Goal: Task Accomplishment & Management: Manage account settings

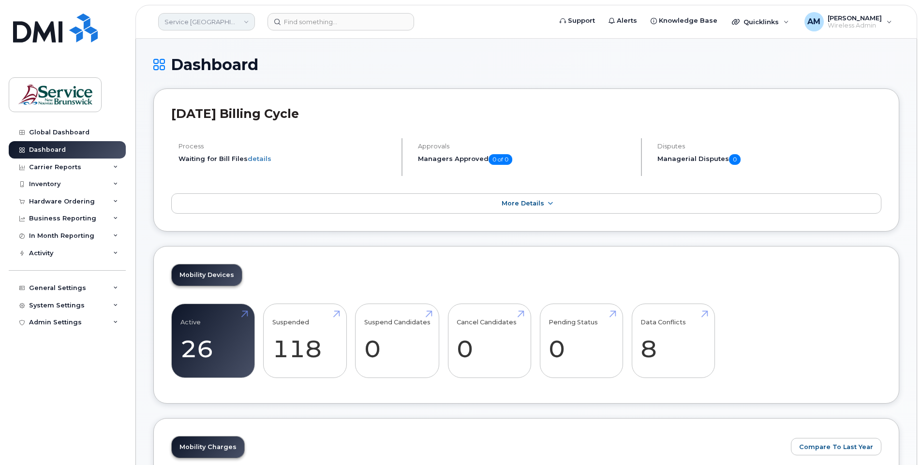
click at [206, 26] on link "Service New Brunswick (SNB)" at bounding box center [206, 21] width 97 height 17
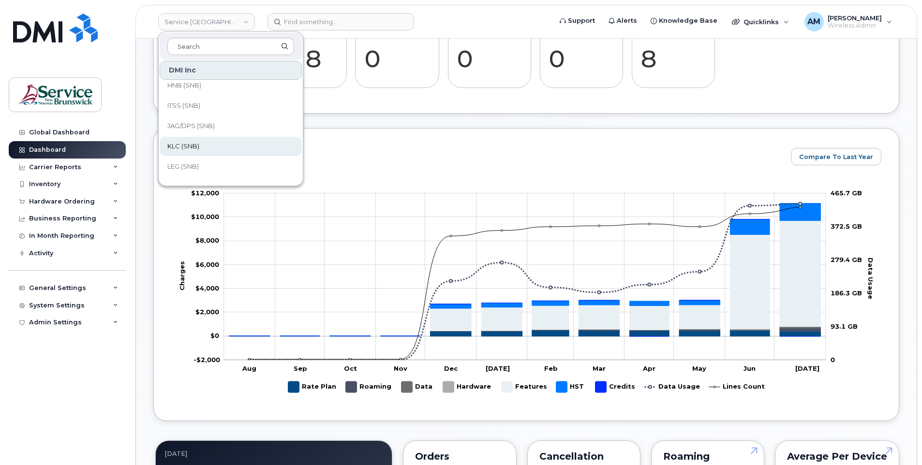
scroll to position [469, 0]
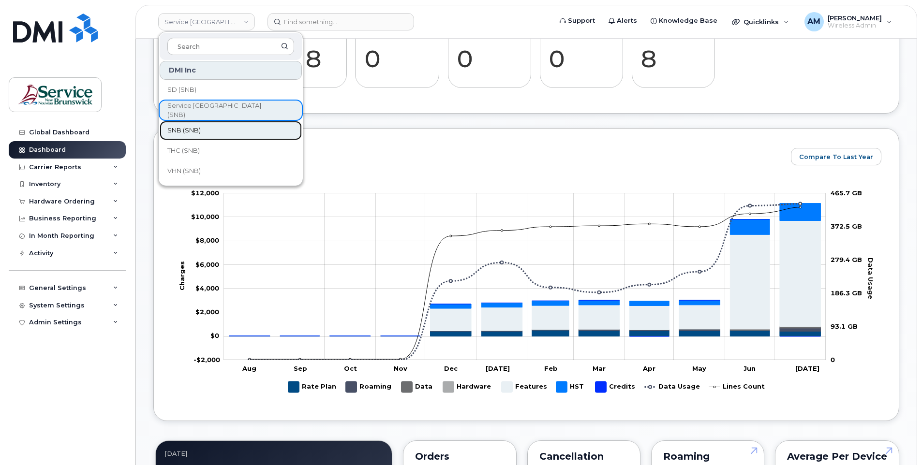
click at [222, 132] on link "SNB (SNB)" at bounding box center [231, 130] width 142 height 19
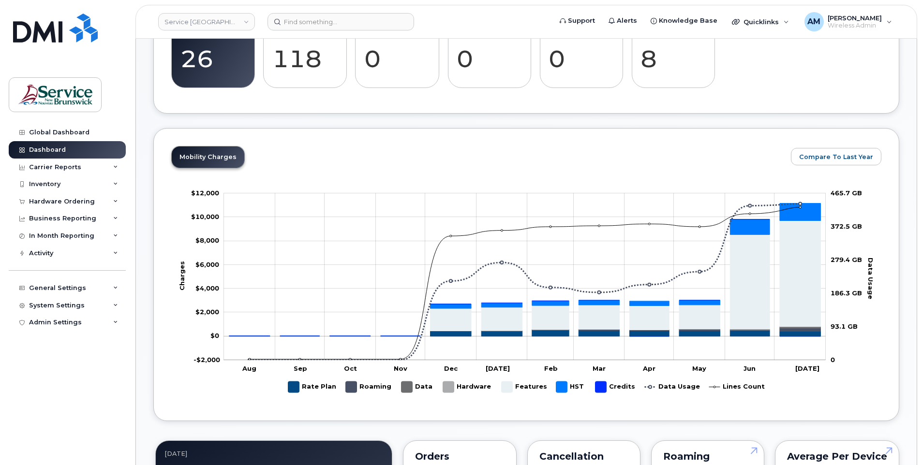
click at [86, 404] on div "Global Dashboard Dashboard Carrier Reports Monthly Billing Data Daily Data Pool…" at bounding box center [68, 287] width 119 height 327
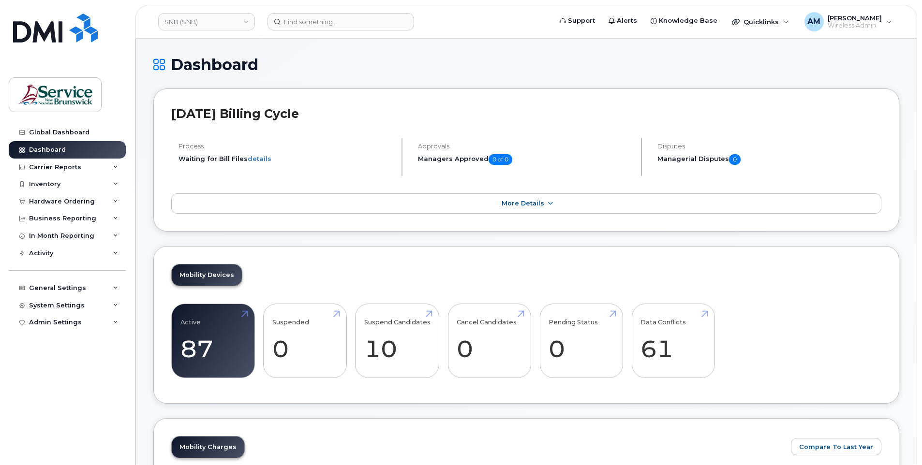
drag, startPoint x: 58, startPoint y: 412, endPoint x: 65, endPoint y: 383, distance: 29.9
click at [58, 412] on div "Global Dashboard Dashboard Carrier Reports Monthly Billing Data Daily Data Pool…" at bounding box center [68, 287] width 119 height 327
click at [56, 184] on div "Inventory" at bounding box center [44, 184] width 31 height 8
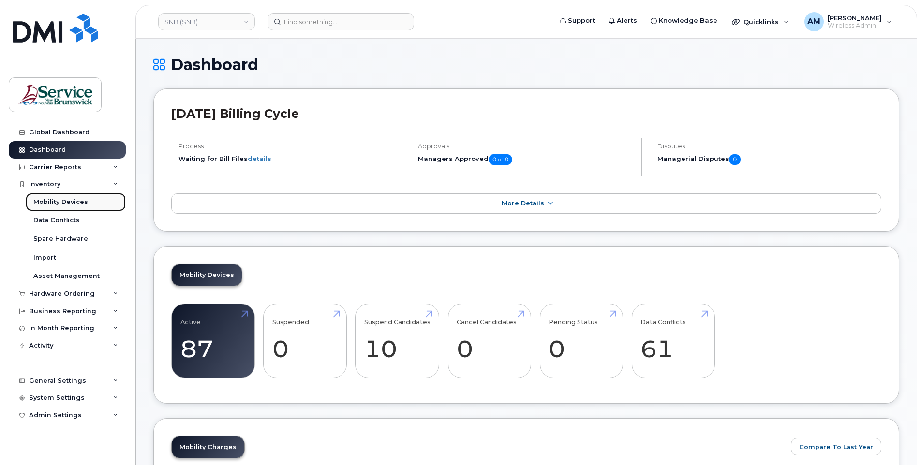
click at [55, 200] on div "Mobility Devices" at bounding box center [60, 202] width 55 height 9
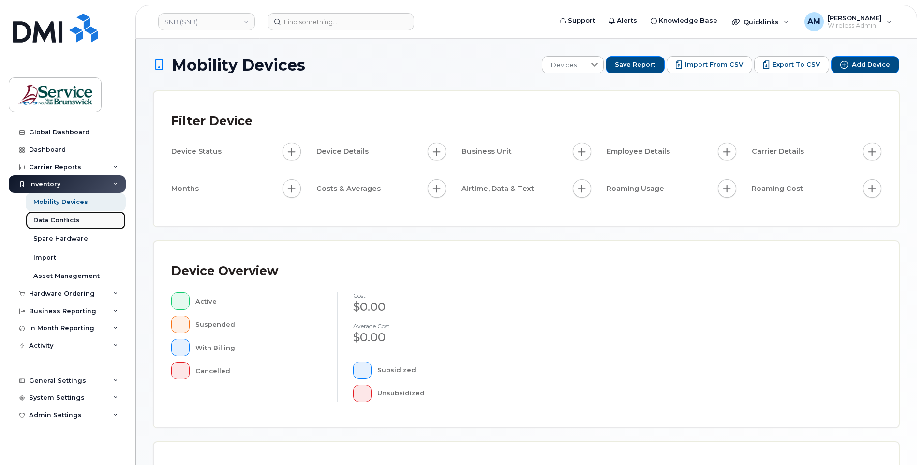
click at [67, 220] on div "Data Conflicts" at bounding box center [56, 220] width 46 height 9
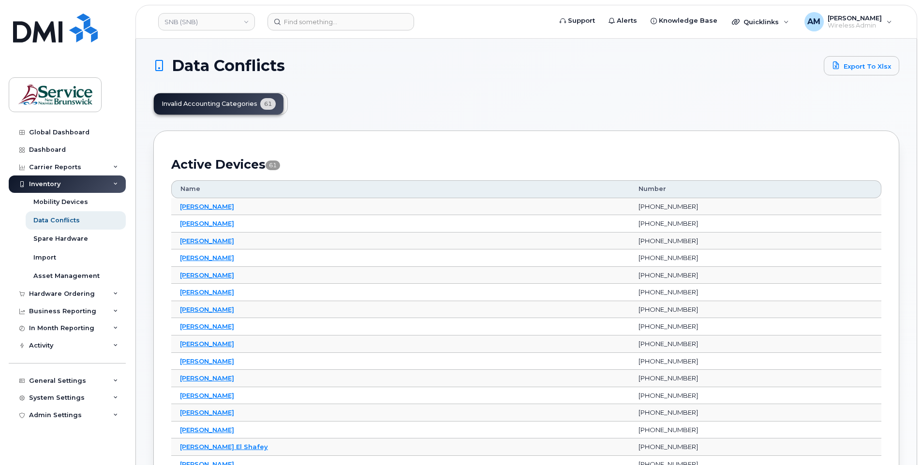
click at [220, 103] on div "Invalid Accounting Categories 61" at bounding box center [220, 104] width 134 height 22
click at [861, 70] on link "Export to Xlsx" at bounding box center [860, 65] width 75 height 19
click at [56, 200] on div "Mobility Devices" at bounding box center [60, 202] width 55 height 9
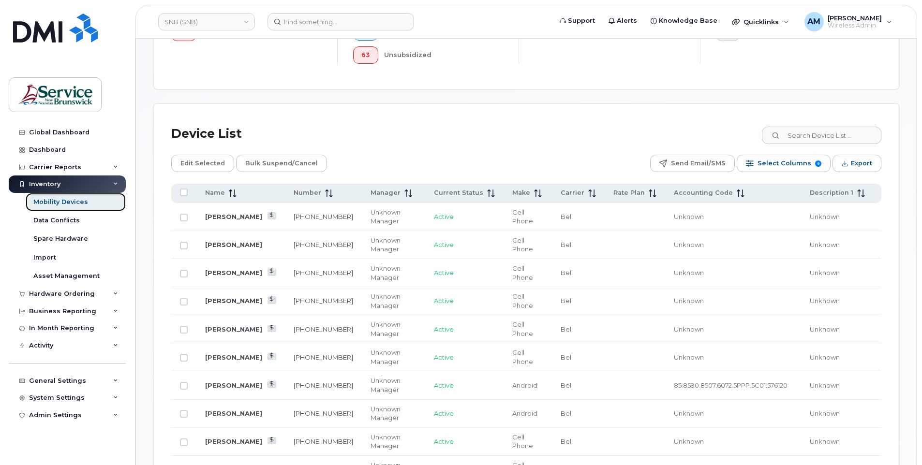
scroll to position [97, 0]
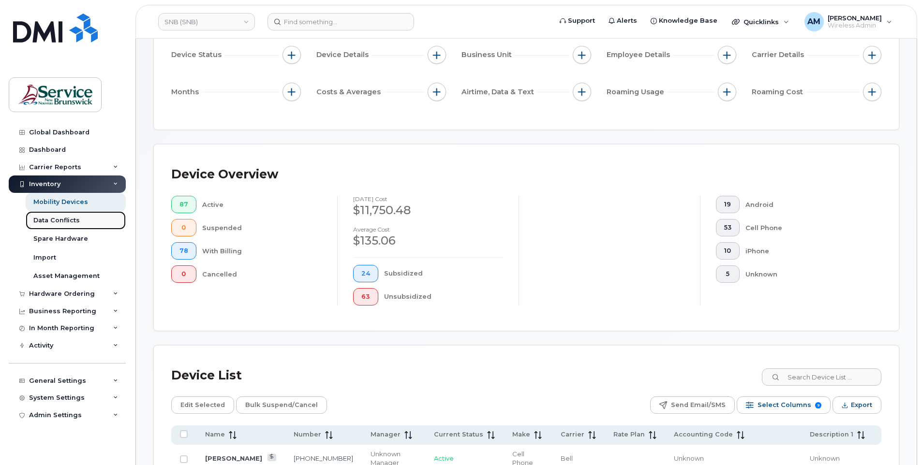
click at [60, 219] on div "Data Conflicts" at bounding box center [56, 220] width 46 height 9
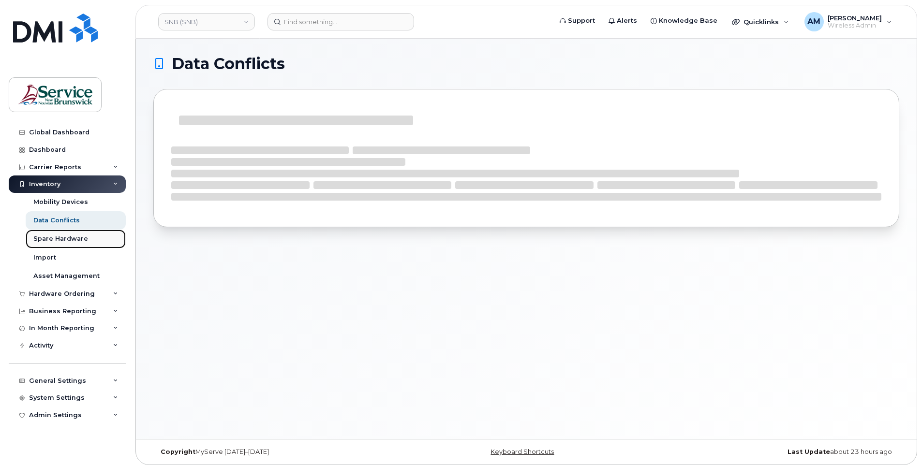
click at [59, 233] on link "Spare Hardware" at bounding box center [76, 239] width 100 height 18
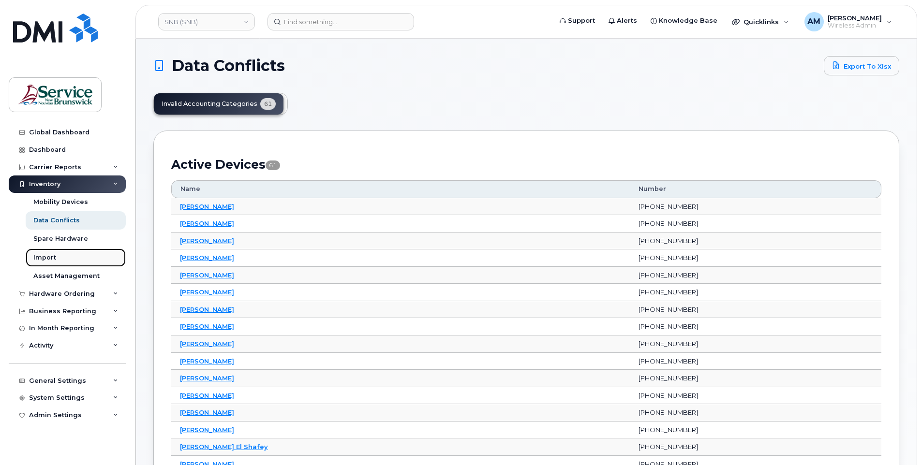
click at [53, 254] on div "Import" at bounding box center [44, 257] width 23 height 9
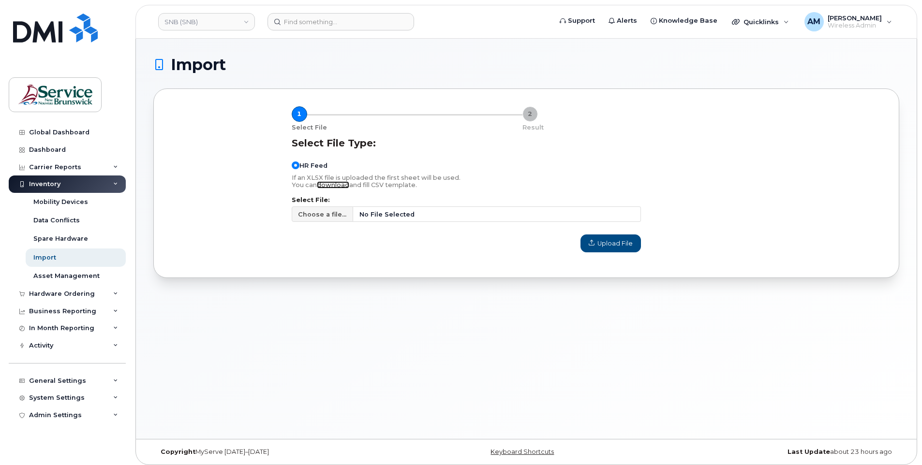
click at [332, 185] on link "download" at bounding box center [333, 184] width 32 height 7
drag, startPoint x: 341, startPoint y: 329, endPoint x: 231, endPoint y: 337, distance: 111.0
click at [342, 329] on div "Import 1 Select File 2 Result Select File Type: HR Feed If an XLSX file is uplo…" at bounding box center [526, 239] width 780 height 400
drag, startPoint x: 157, startPoint y: 333, endPoint x: 190, endPoint y: 340, distance: 33.7
click at [157, 334] on div "Import 1 Select File 2 Result Select File Type: HR Feed If an XLSX file is uplo…" at bounding box center [526, 239] width 780 height 400
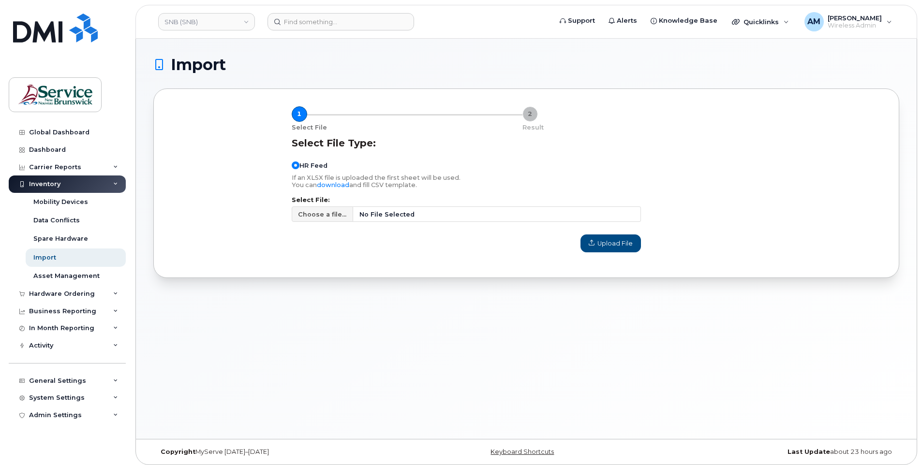
click at [297, 330] on div "Import 1 Select File 2 Result Select File Type: HR Feed If an XLSX file is uplo…" at bounding box center [526, 239] width 780 height 400
click at [44, 204] on div "Mobility Devices" at bounding box center [60, 202] width 55 height 9
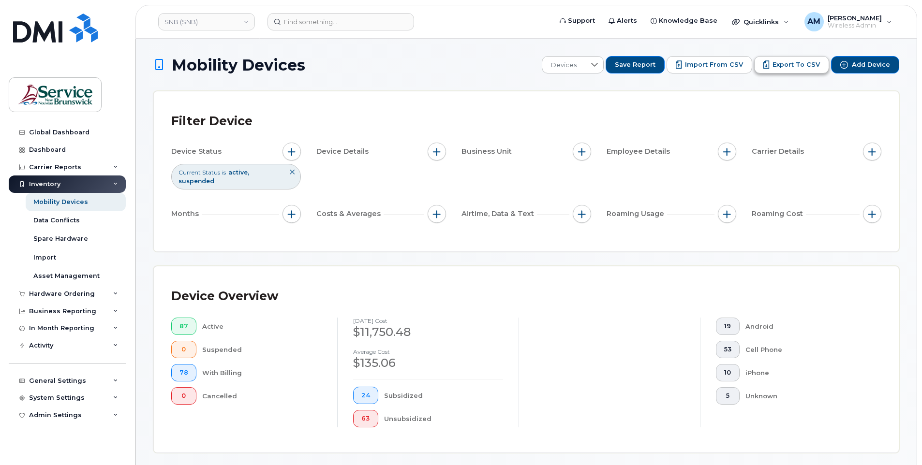
click at [788, 64] on span "Export to CSV" at bounding box center [795, 64] width 47 height 9
click at [874, 28] on span "Wireless Admin" at bounding box center [854, 26] width 54 height 8
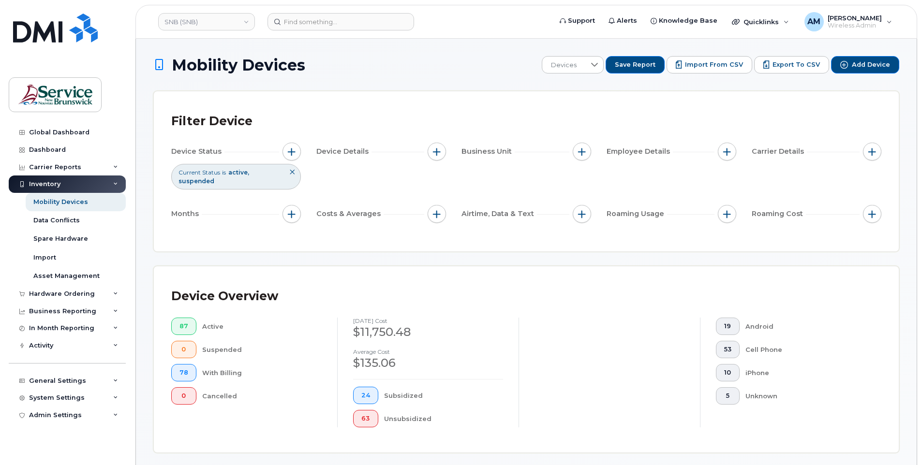
click at [783, 98] on div "Filter Device Device Status Current Status is active suspended Device Details B…" at bounding box center [526, 171] width 745 height 160
click at [722, 64] on span "Import from CSV" at bounding box center [714, 64] width 58 height 9
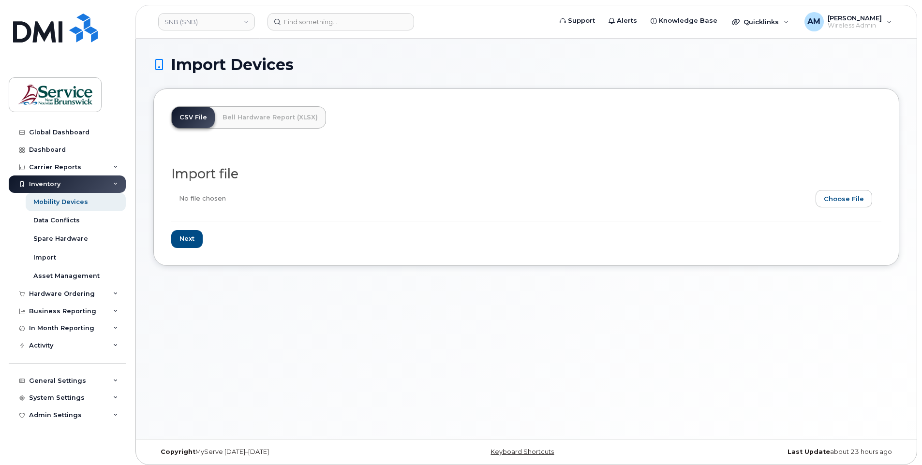
click at [838, 197] on input "file" at bounding box center [522, 201] width 702 height 22
type input "C:\fakepath\SNB (SNB) - Device Report - 2025-08-15.csv"
click at [190, 238] on input "Next" at bounding box center [186, 239] width 31 height 18
type input "Loading..."
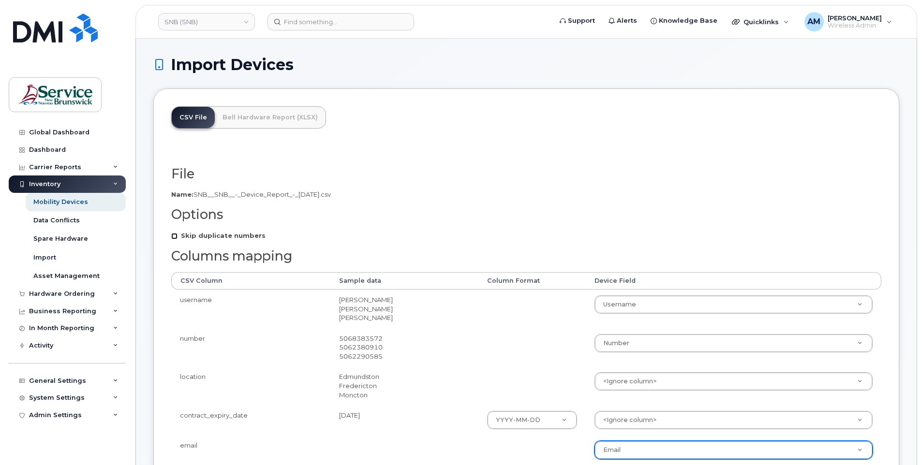
click at [176, 239] on input "Skip duplicate numbers" at bounding box center [174, 236] width 6 height 6
checkbox input "true"
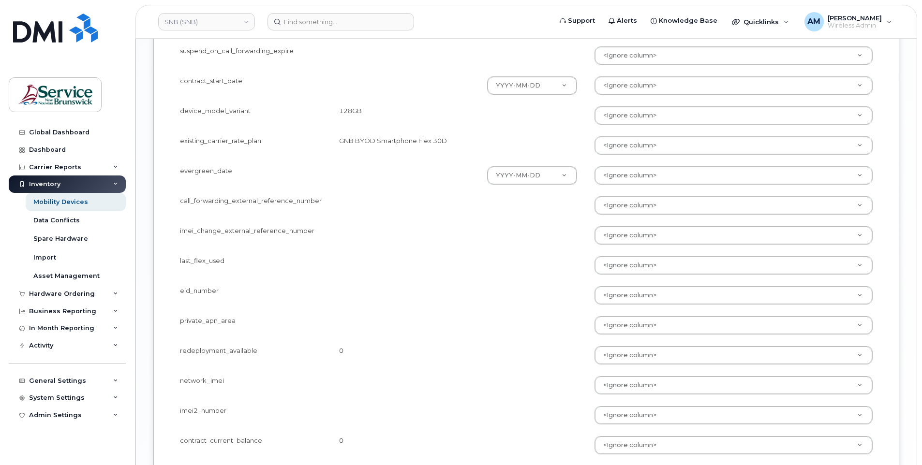
scroll to position [1604, 0]
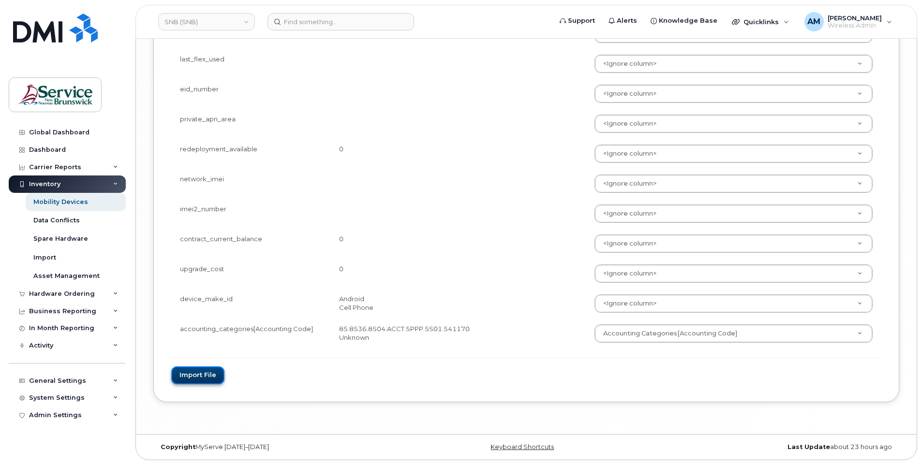
click at [200, 380] on button "Import file" at bounding box center [197, 376] width 53 height 18
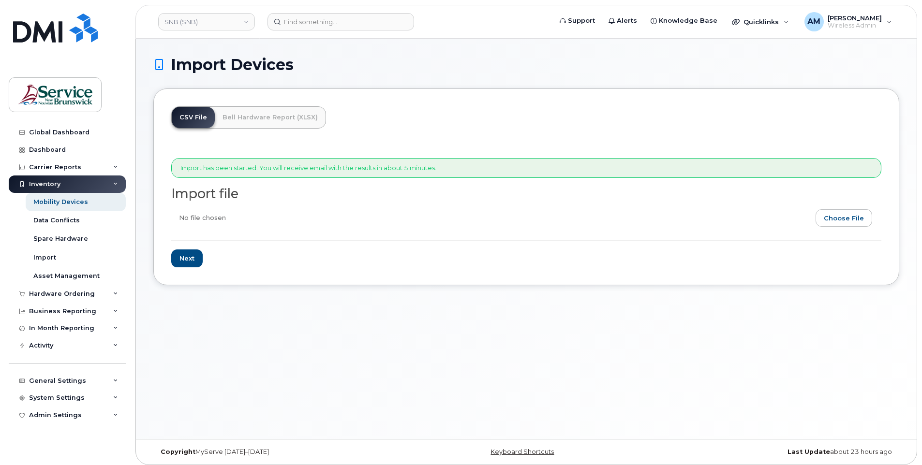
click at [350, 321] on div "Import Devices CSV File Bell Hardware Report (XLSX) Import has been started. Yo…" at bounding box center [526, 239] width 780 height 400
drag, startPoint x: 333, startPoint y: 358, endPoint x: 325, endPoint y: 358, distance: 7.7
click at [333, 358] on div "Import Devices CSV File Bell Hardware Report (XLSX) Import has been started. Yo…" at bounding box center [526, 239] width 780 height 400
click at [81, 212] on link "Data Conflicts" at bounding box center [76, 220] width 100 height 18
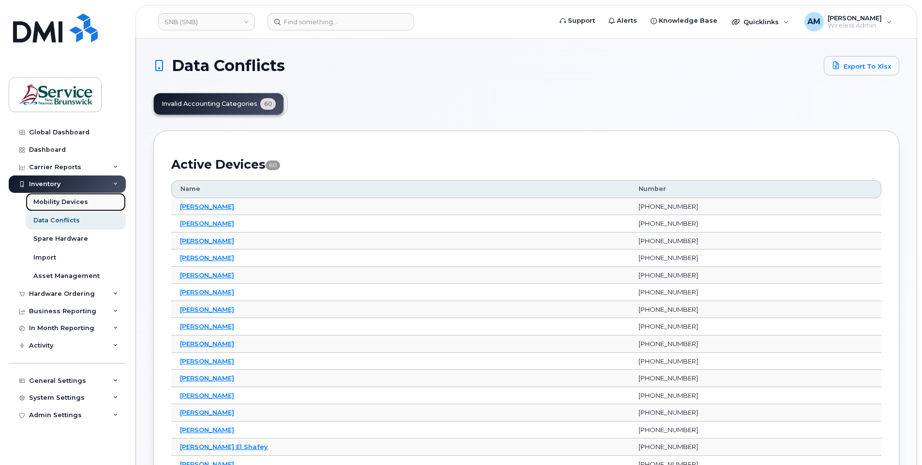
click at [60, 206] on div "Mobility Devices" at bounding box center [60, 202] width 55 height 9
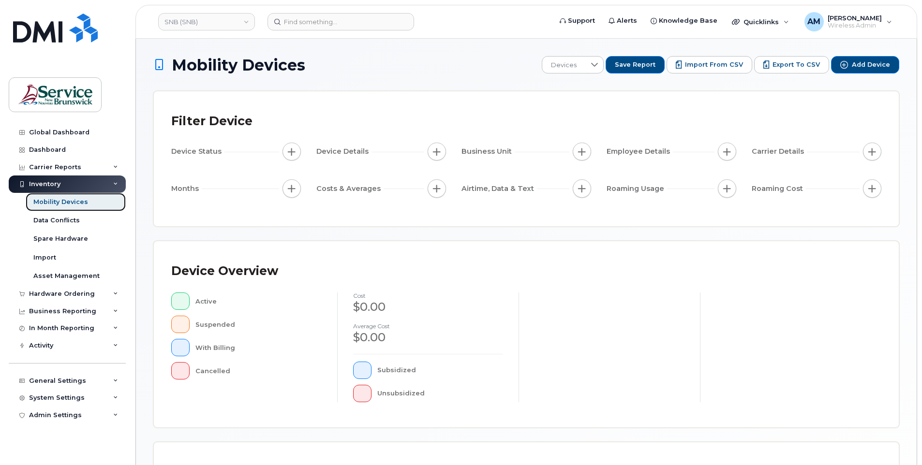
scroll to position [200, 0]
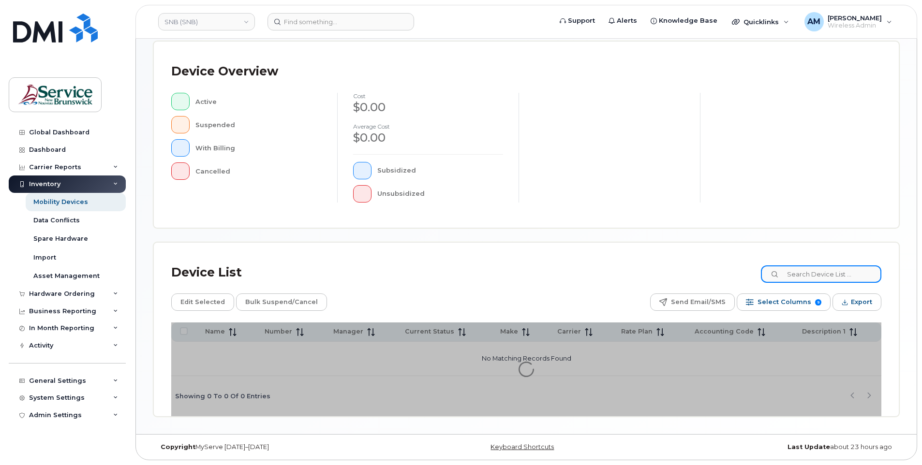
click at [840, 279] on input at bounding box center [821, 273] width 120 height 17
type input "munroe"
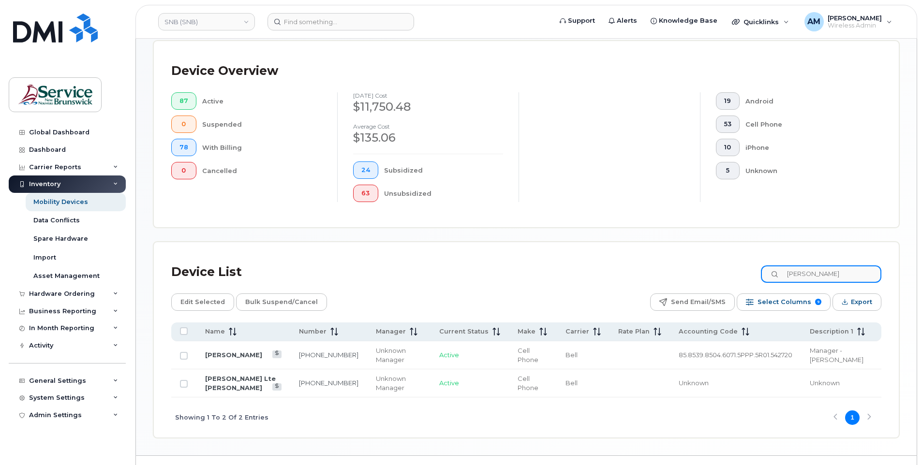
scroll to position [247, 0]
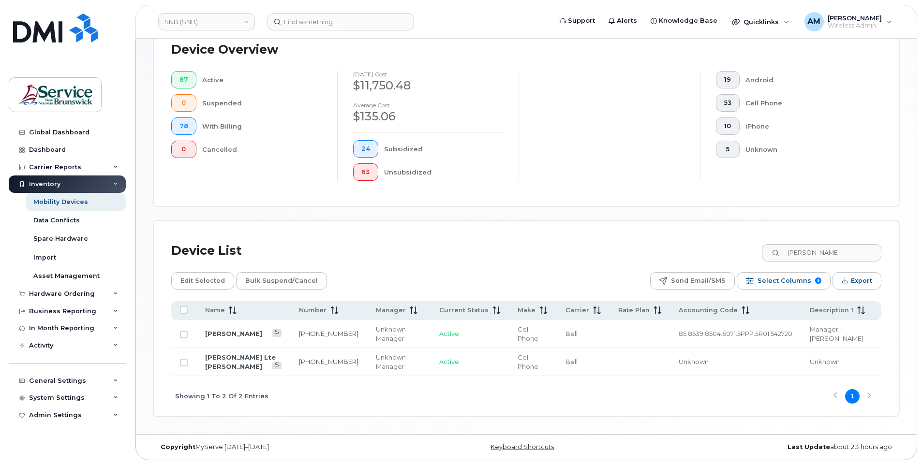
click at [493, 146] on div "Subsidized" at bounding box center [443, 148] width 119 height 17
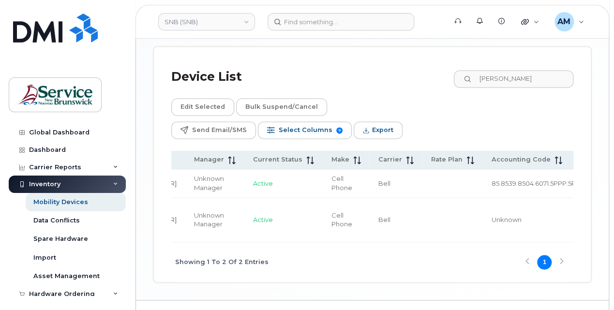
scroll to position [0, 218]
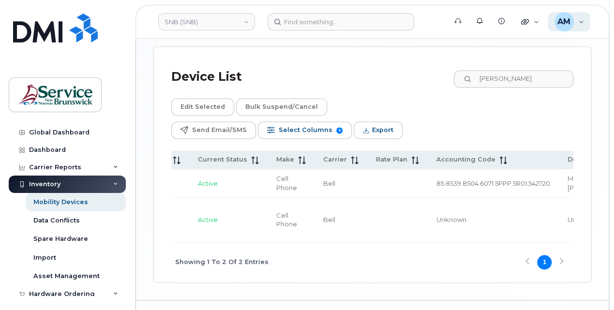
drag, startPoint x: 543, startPoint y: 48, endPoint x: 584, endPoint y: 17, distance: 50.7
click at [545, 47] on div "Device List munroe Edit Selected Bulk Suspend/Cancel Send Email/SMS Select Colu…" at bounding box center [372, 164] width 437 height 235
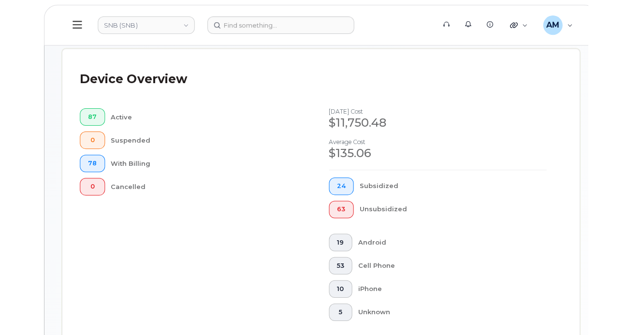
scroll to position [263, 0]
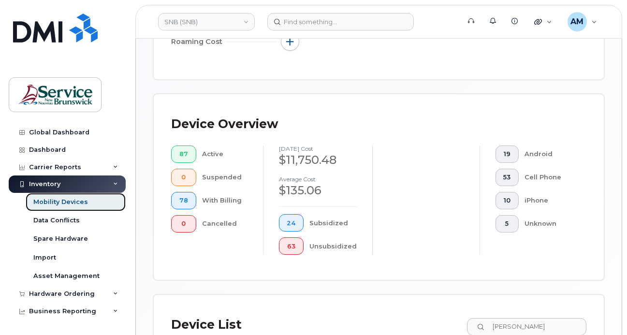
click at [80, 204] on div "Mobility Devices" at bounding box center [60, 202] width 55 height 9
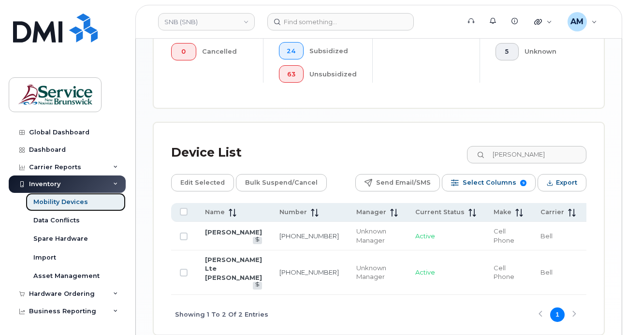
scroll to position [484, 0]
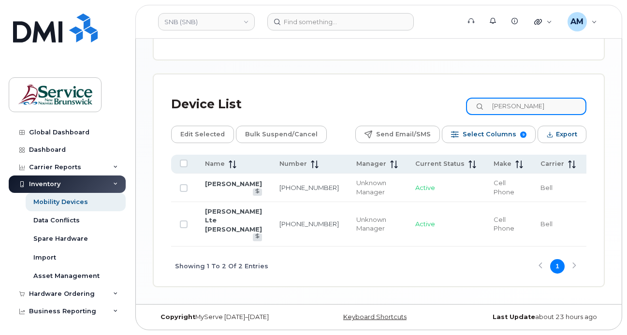
drag, startPoint x: 561, startPoint y: 106, endPoint x: 444, endPoint y: 104, distance: 117.0
click at [444, 104] on div "Device List munroe" at bounding box center [378, 104] width 415 height 25
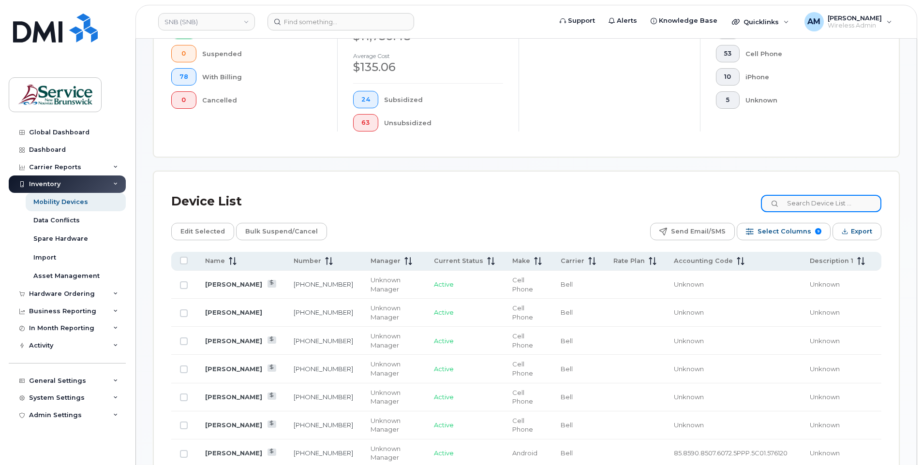
scroll to position [344, 0]
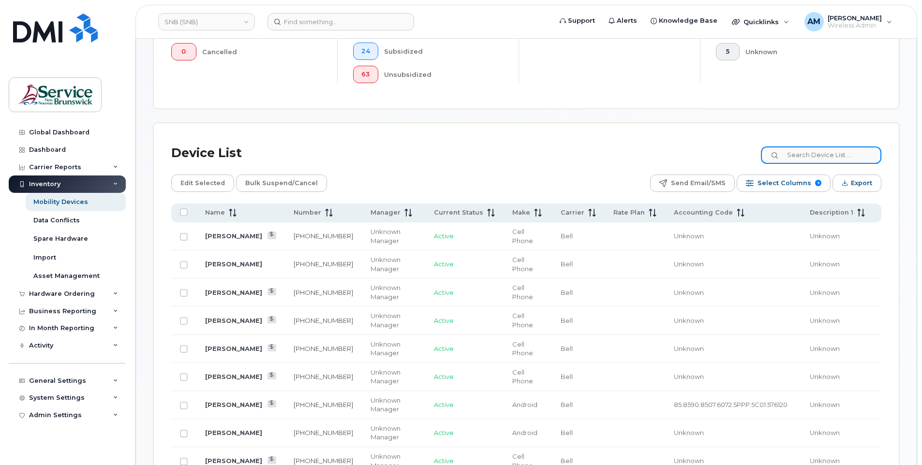
click at [799, 154] on input at bounding box center [821, 155] width 120 height 17
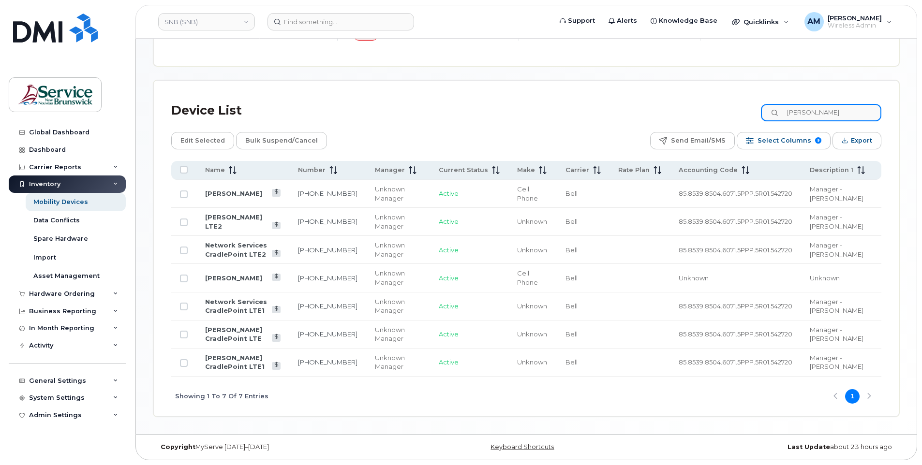
scroll to position [338, 0]
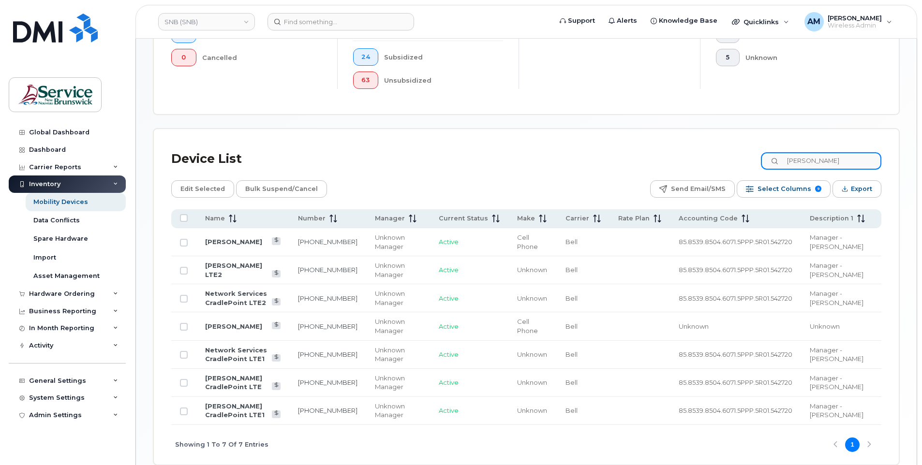
click at [826, 162] on input "[PERSON_NAME]" at bounding box center [821, 160] width 120 height 17
type input "andrew morris"
click at [856, 162] on input "andrew morris" at bounding box center [821, 160] width 120 height 17
click at [859, 156] on input "andrew morris" at bounding box center [821, 160] width 120 height 17
click at [376, 174] on div "Device List andrew morris Edit Selected Bulk Suspend/Cancel Send Email/SMS Sele…" at bounding box center [526, 306] width 710 height 318
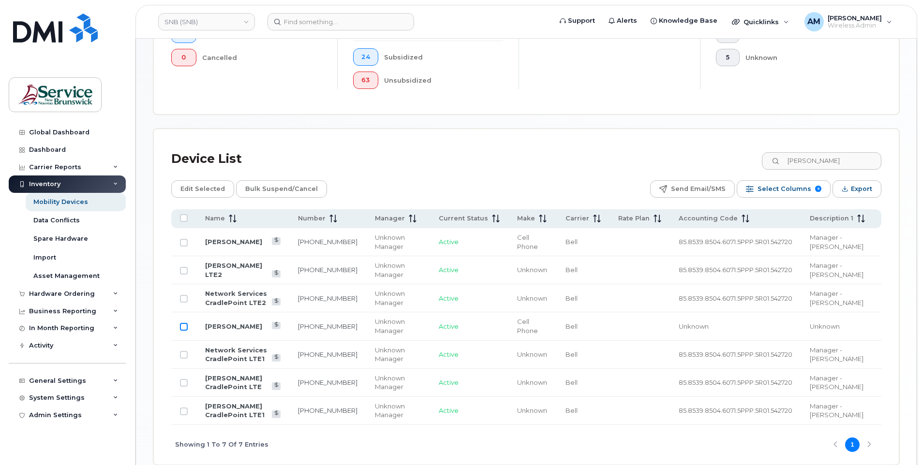
click at [185, 328] on input "Row Unselected" at bounding box center [184, 327] width 8 height 8
checkbox input "true"
click at [835, 160] on input "andrew morris" at bounding box center [821, 160] width 120 height 17
drag, startPoint x: 840, startPoint y: 158, endPoint x: 756, endPoint y: 163, distance: 84.3
click at [756, 163] on div "Device List andrew morris" at bounding box center [526, 159] width 710 height 25
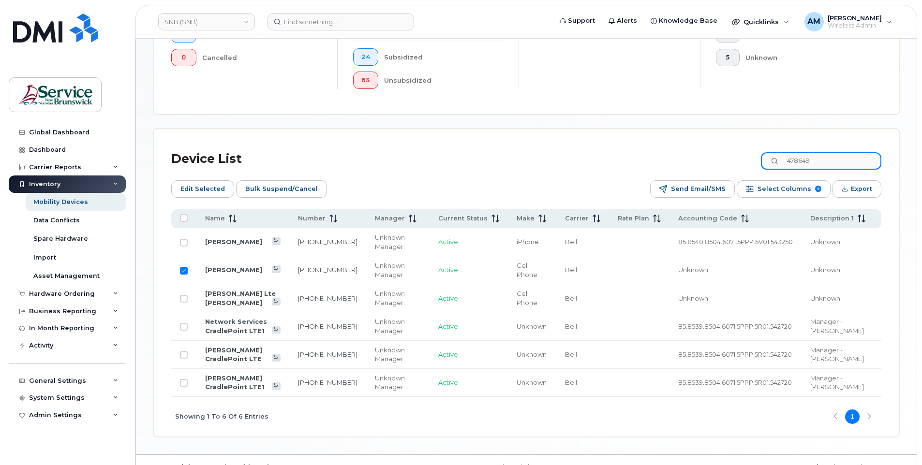
type input "4786499"
checkbox input "true"
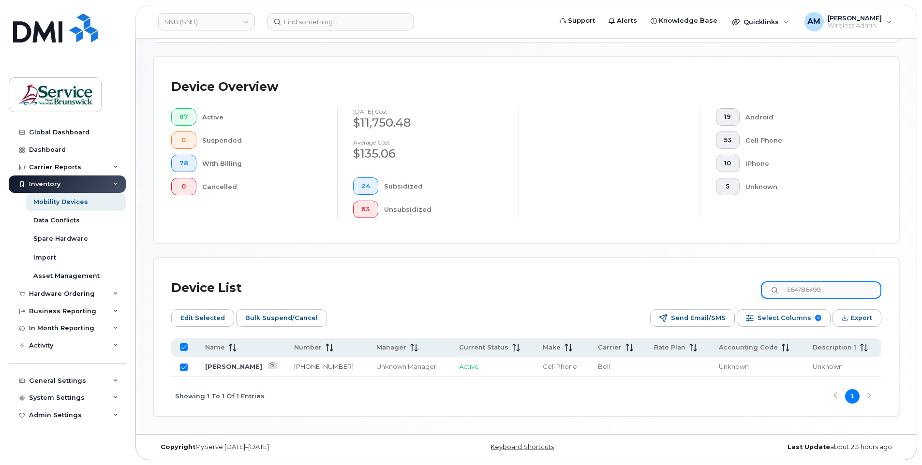
type input "5604786499"
checkbox input "false"
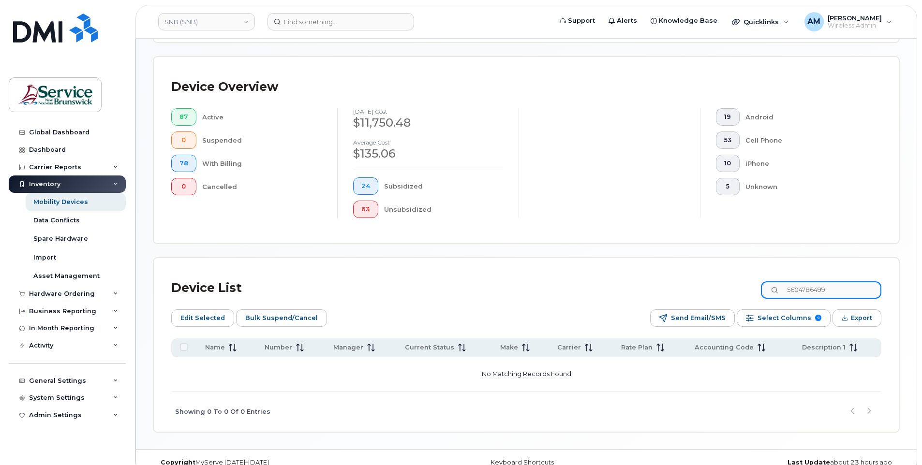
scroll to position [225, 0]
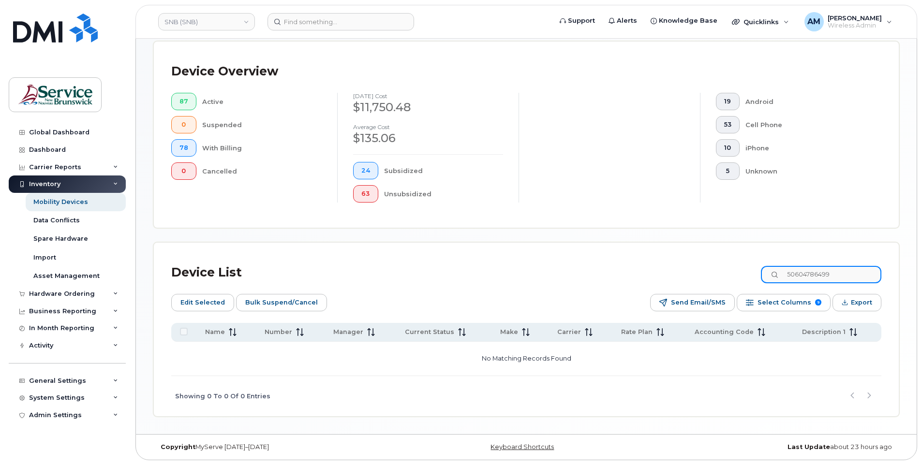
type input "5064786499"
checkbox input "true"
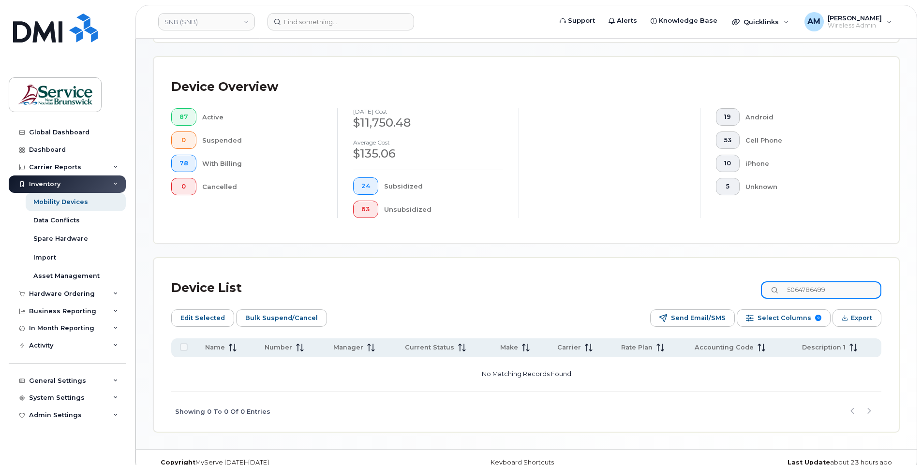
type input "5064786499"
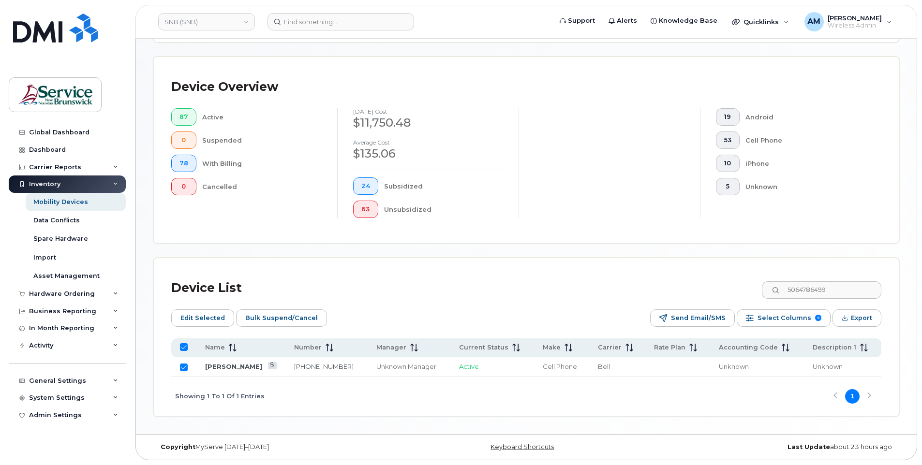
drag, startPoint x: 804, startPoint y: 132, endPoint x: 821, endPoint y: 234, distance: 103.4
click at [804, 132] on div "Cell Phone" at bounding box center [805, 140] width 121 height 17
click at [203, 315] on span "Edit Selected" at bounding box center [202, 318] width 44 height 15
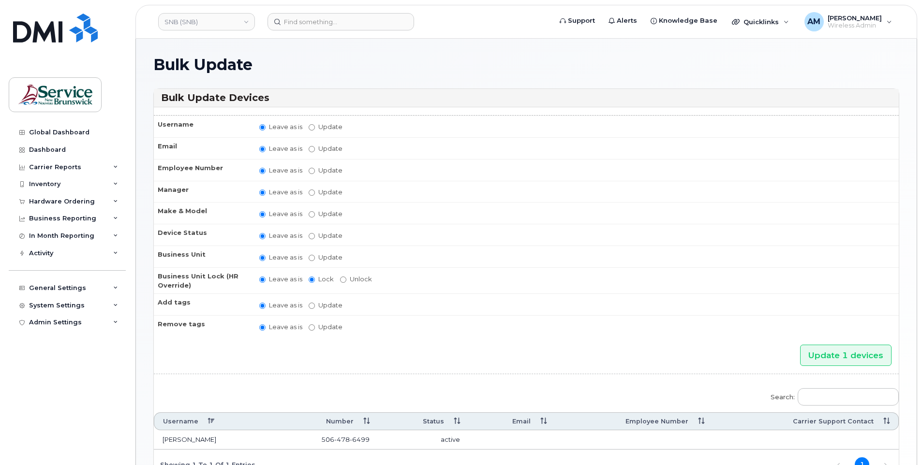
click at [439, 335] on td "Leave as is Update No matches found" at bounding box center [574, 326] width 648 height 22
click at [72, 374] on div "Global Dashboard Dashboard Carrier Reports Monthly Billing Data Daily Data Pool…" at bounding box center [68, 287] width 119 height 327
click at [58, 185] on div "Inventory" at bounding box center [44, 184] width 31 height 8
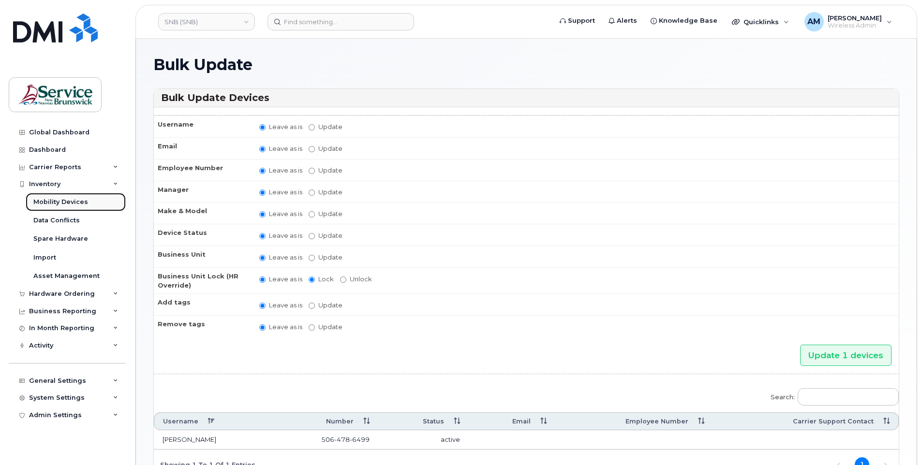
click at [69, 200] on div "Mobility Devices" at bounding box center [60, 202] width 55 height 9
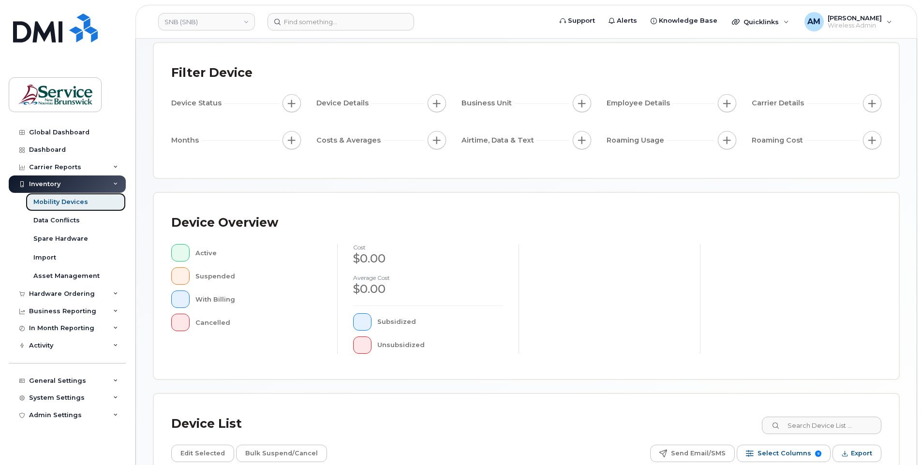
scroll to position [200, 0]
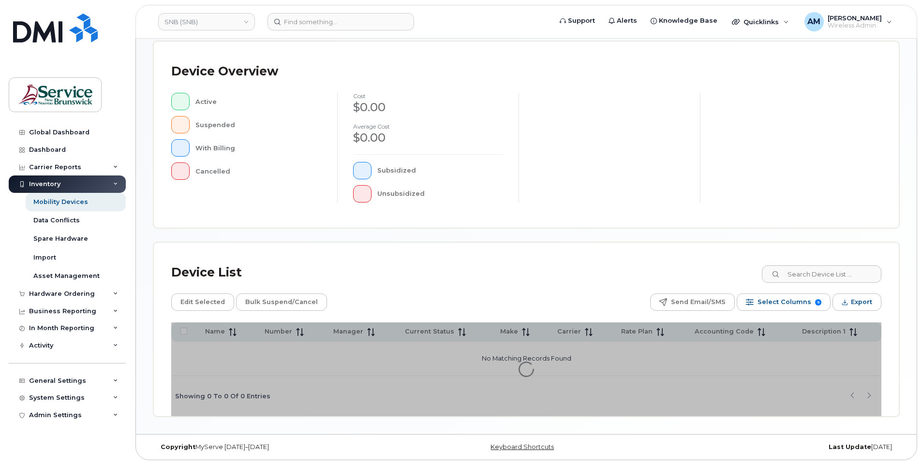
click at [342, 406] on div at bounding box center [526, 369] width 710 height 93
click at [835, 274] on input at bounding box center [821, 273] width 120 height 17
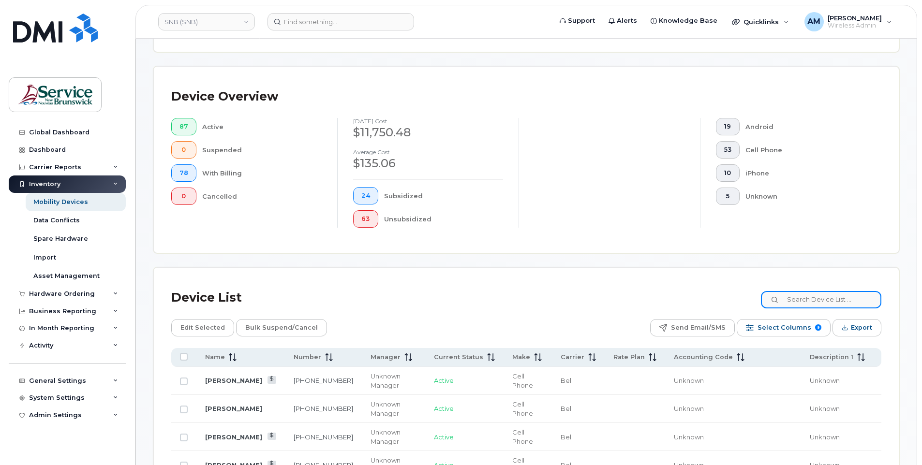
scroll to position [225, 0]
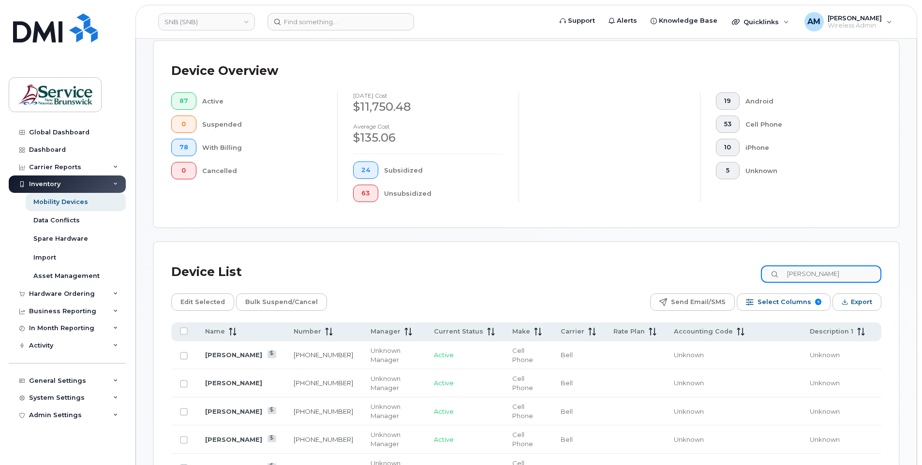
type input "[PERSON_NAME]"
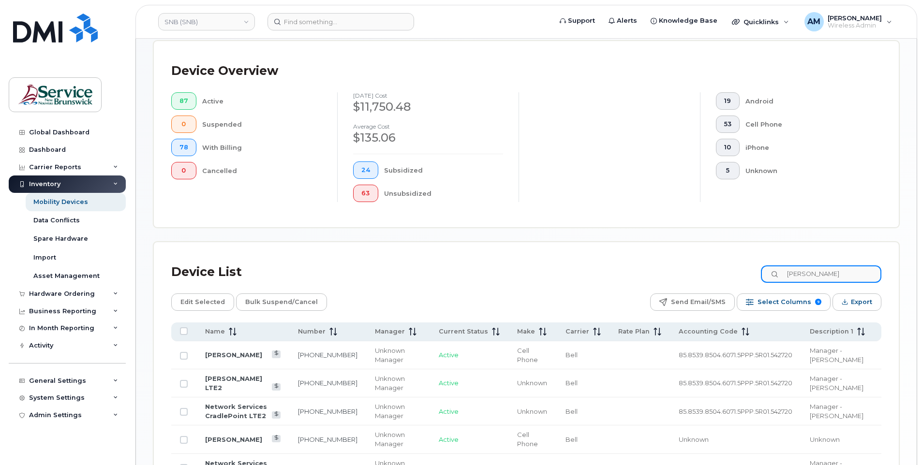
scroll to position [387, 0]
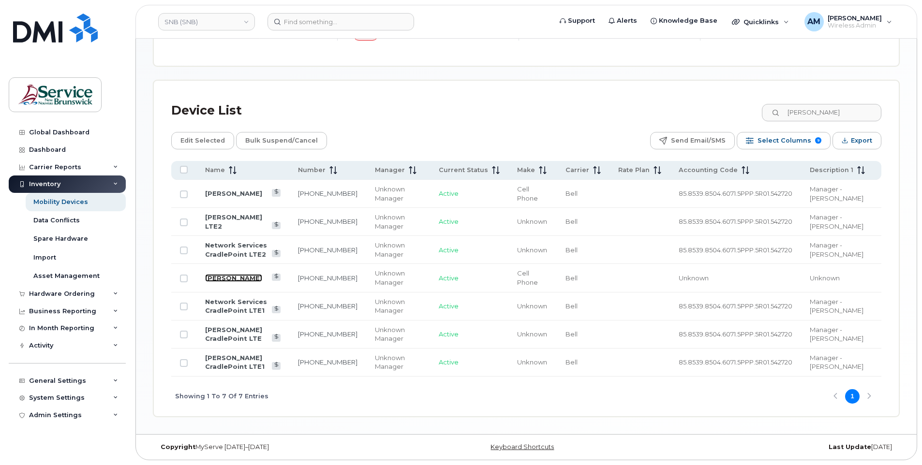
click at [231, 277] on link "[PERSON_NAME]" at bounding box center [233, 278] width 57 height 8
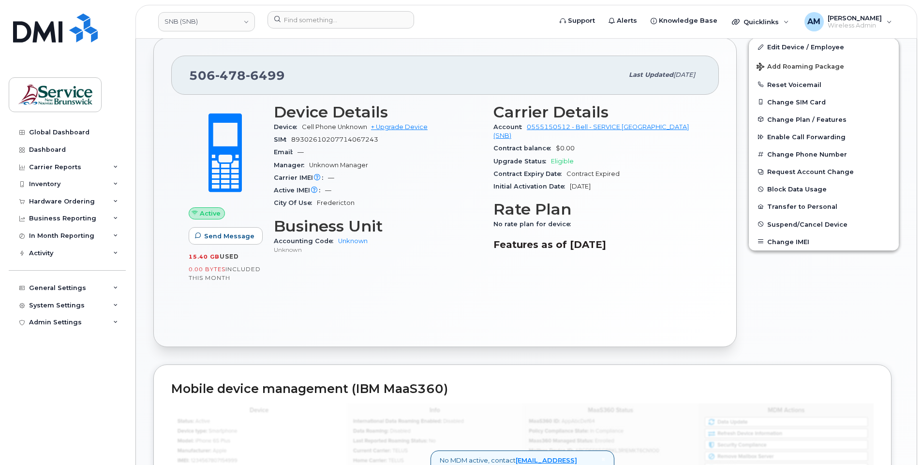
scroll to position [141, 0]
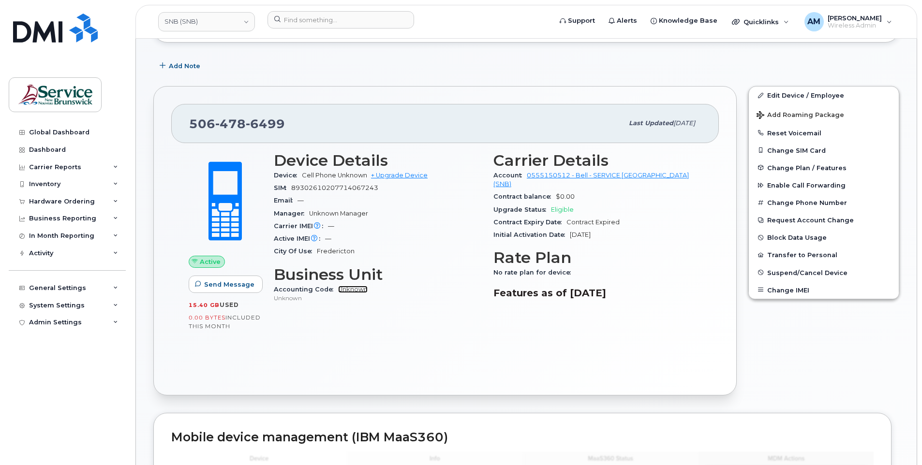
click at [352, 286] on link "Unknown" at bounding box center [352, 289] width 29 height 7
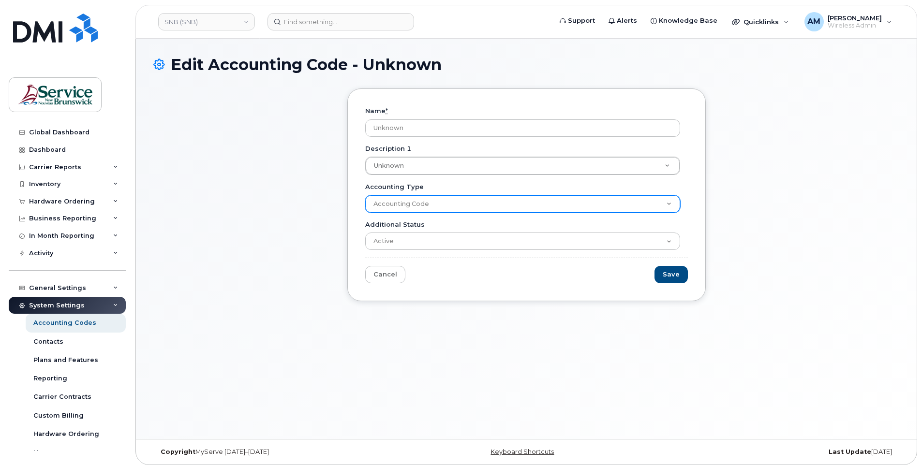
click at [432, 202] on select "Accounting Code" at bounding box center [522, 203] width 315 height 17
click at [431, 205] on select "Accounting Code" at bounding box center [522, 203] width 315 height 17
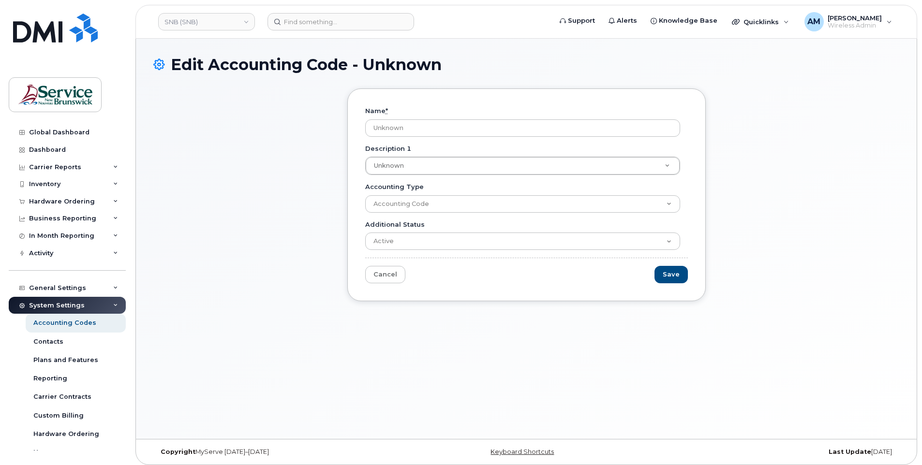
click at [442, 374] on div "Edit Accounting Code - Unknown Name * Unknown Description 1 Unknown Description…" at bounding box center [526, 239] width 780 height 400
click at [432, 242] on select "Active Suspended Cancelled Closed" at bounding box center [522, 241] width 315 height 17
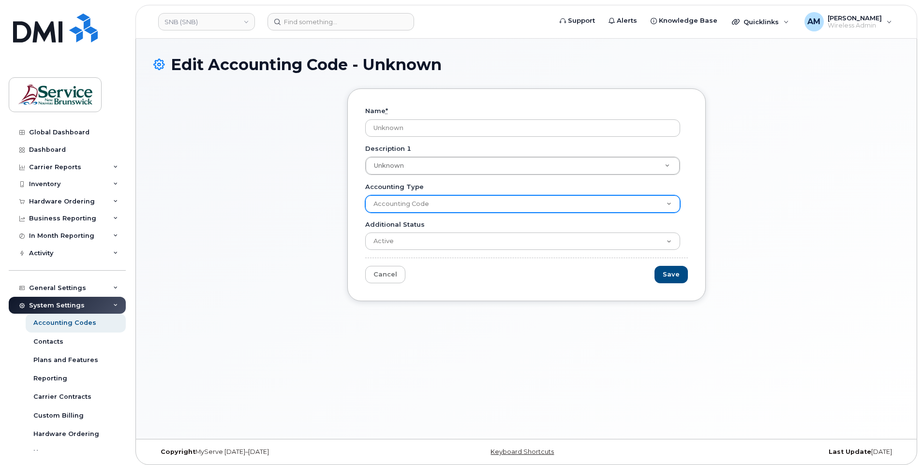
click at [440, 207] on select "Accounting Code" at bounding box center [522, 203] width 315 height 17
click at [442, 206] on select "Accounting Code" at bounding box center [522, 203] width 315 height 17
drag, startPoint x: 442, startPoint y: 204, endPoint x: 434, endPoint y: 207, distance: 9.2
click at [442, 204] on select "Accounting Code" at bounding box center [522, 203] width 315 height 17
click at [365, 195] on select "Accounting Code" at bounding box center [522, 203] width 315 height 17
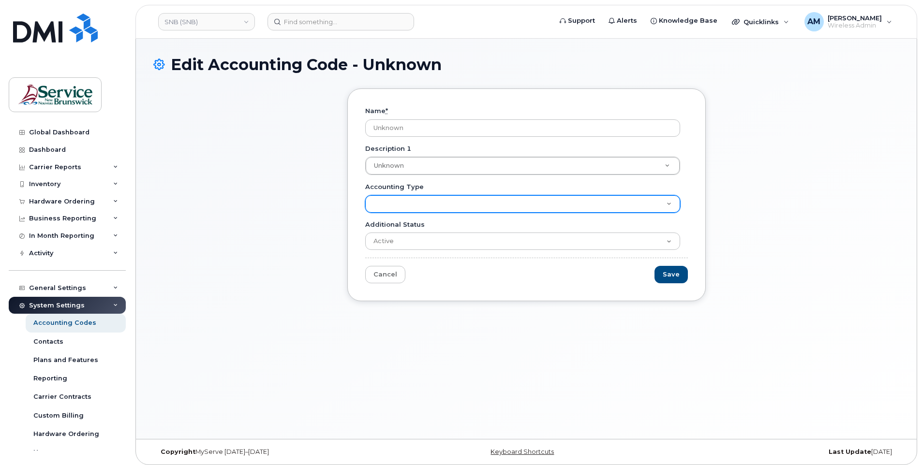
click at [425, 204] on select "Accounting Code" at bounding box center [522, 203] width 315 height 17
select select "2031"
click at [365, 195] on select "Accounting Code" at bounding box center [522, 203] width 315 height 17
click at [427, 204] on select "Accounting Code" at bounding box center [522, 203] width 315 height 17
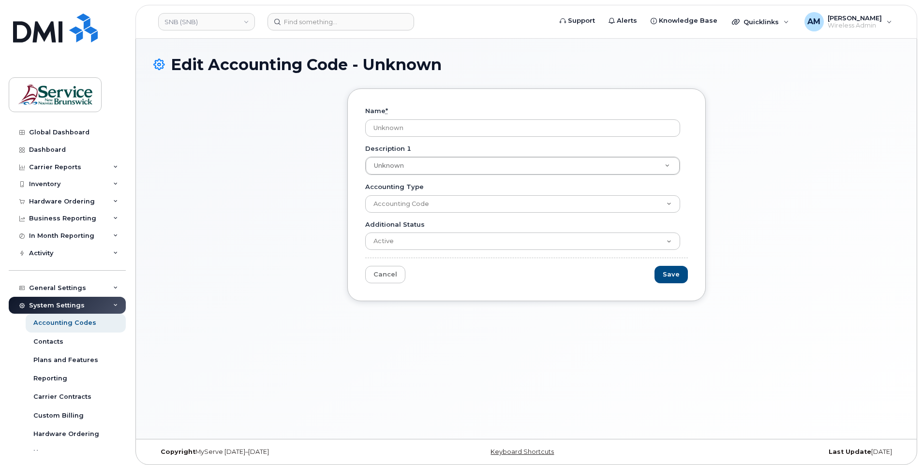
click at [427, 155] on div "Description 1 Unknown Description 1 Description 1 Unknown" at bounding box center [526, 159] width 323 height 31
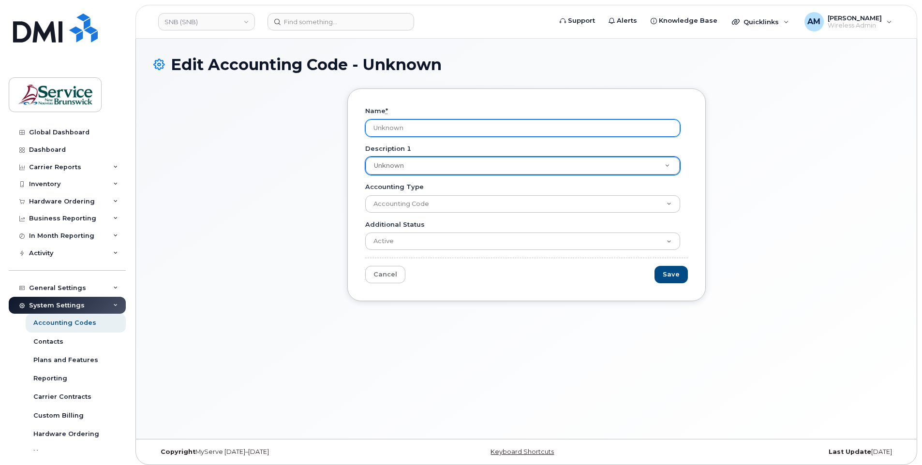
click at [429, 132] on input "Unknown" at bounding box center [522, 127] width 315 height 17
drag, startPoint x: 429, startPoint y: 132, endPoint x: 347, endPoint y: 131, distance: 82.2
click at [347, 131] on div "Name * Unknownasdfsf Description 1 Unknown Description 1 Unknown Accounting Typ…" at bounding box center [526, 194] width 358 height 213
type input "Unknownasdfsf"
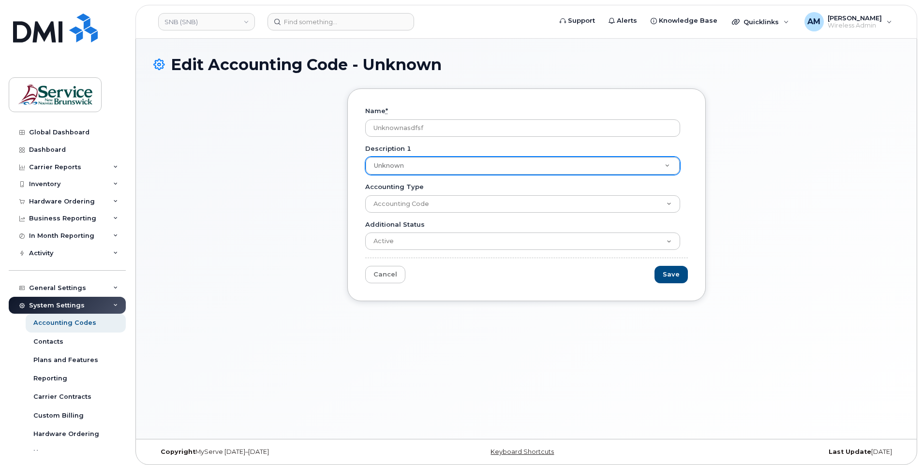
click at [522, 297] on div "Name * Unknownasdfsf Description 1 Unknown Description 1 Unknown Accounting Typ…" at bounding box center [526, 194] width 358 height 213
click at [391, 270] on link "Cancel" at bounding box center [385, 275] width 40 height 18
click at [338, 380] on div "Edit Accounting Code - Unknown Name * Unknownasdfsf Description 1 Unknown Descr…" at bounding box center [526, 239] width 780 height 400
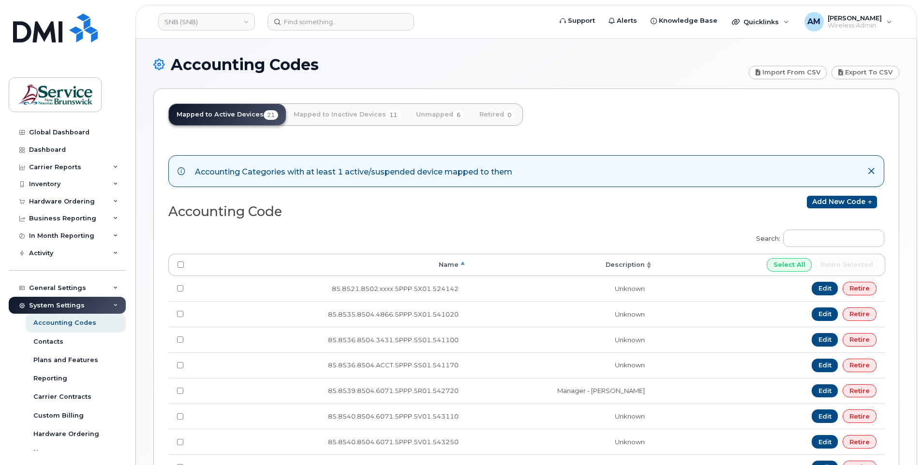
click at [399, 382] on td "85.8539.8504.6071.5PPP.5R01.542720" at bounding box center [329, 391] width 275 height 26
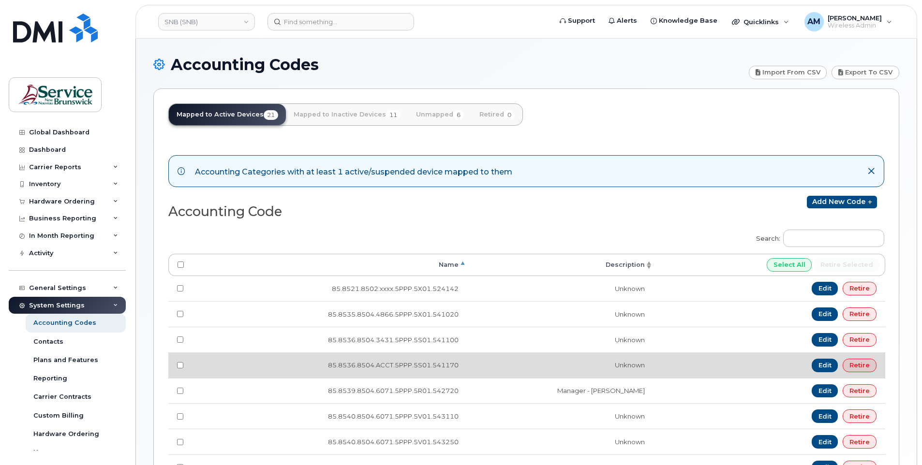
scroll to position [97, 0]
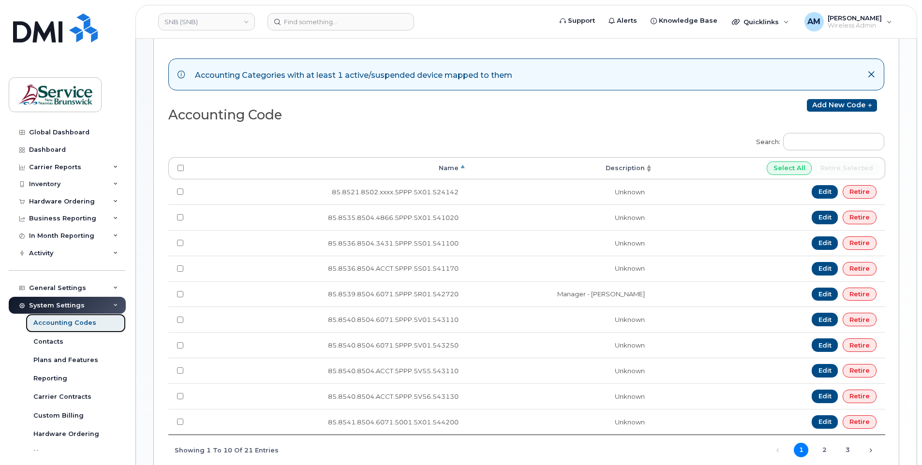
click at [84, 321] on div "Accounting Codes" at bounding box center [64, 323] width 63 height 9
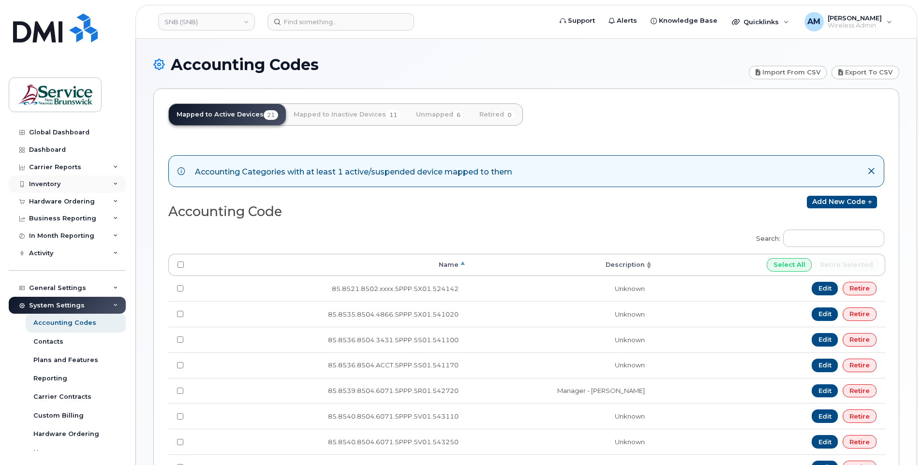
click at [52, 180] on div "Inventory" at bounding box center [67, 184] width 117 height 17
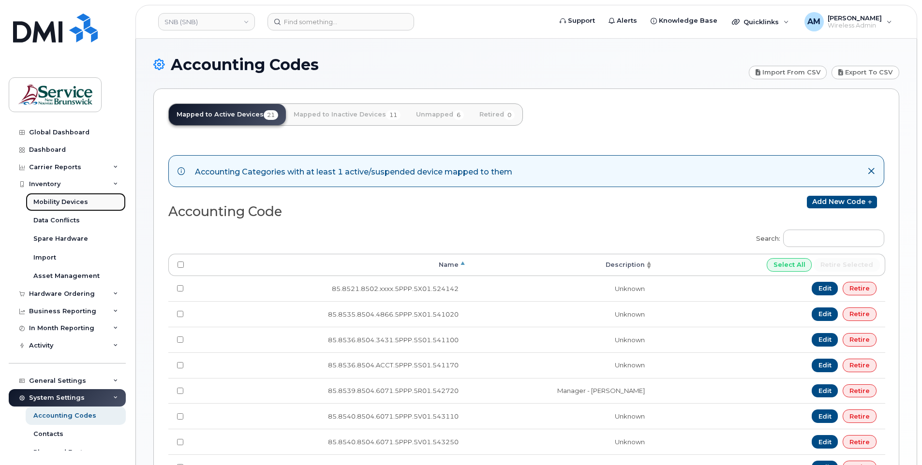
click at [75, 204] on div "Mobility Devices" at bounding box center [60, 202] width 55 height 9
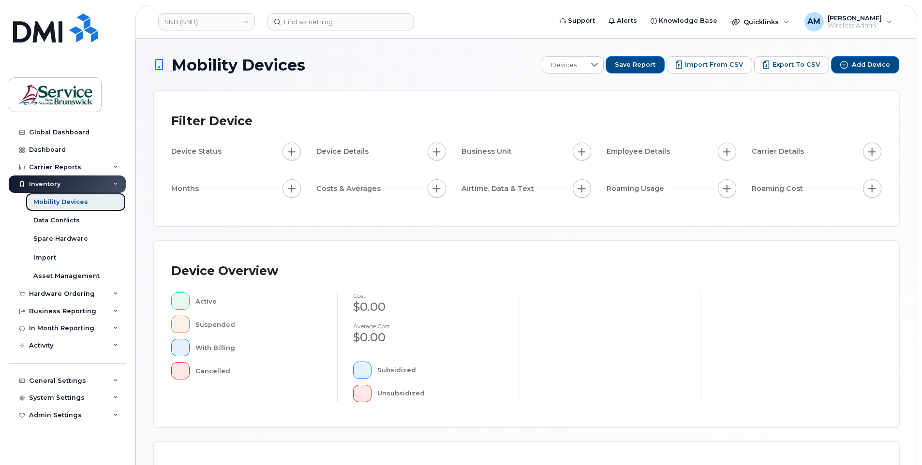
scroll to position [193, 0]
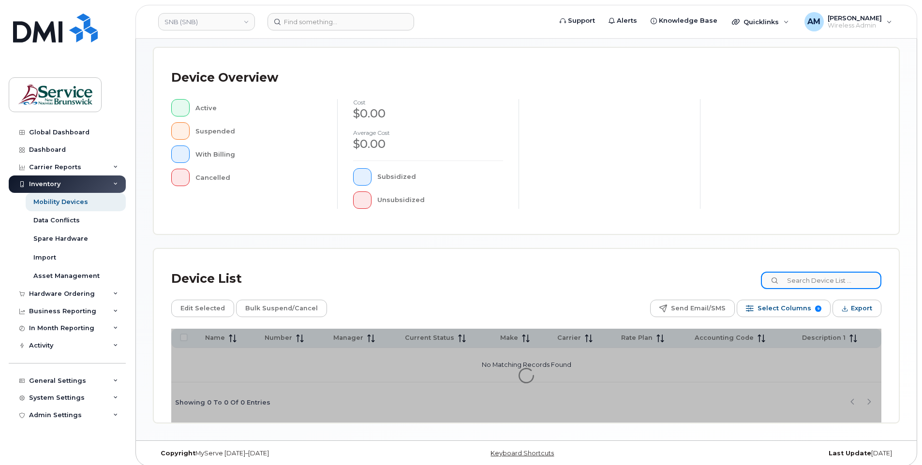
click at [808, 282] on input at bounding box center [821, 280] width 120 height 17
type input "morris"
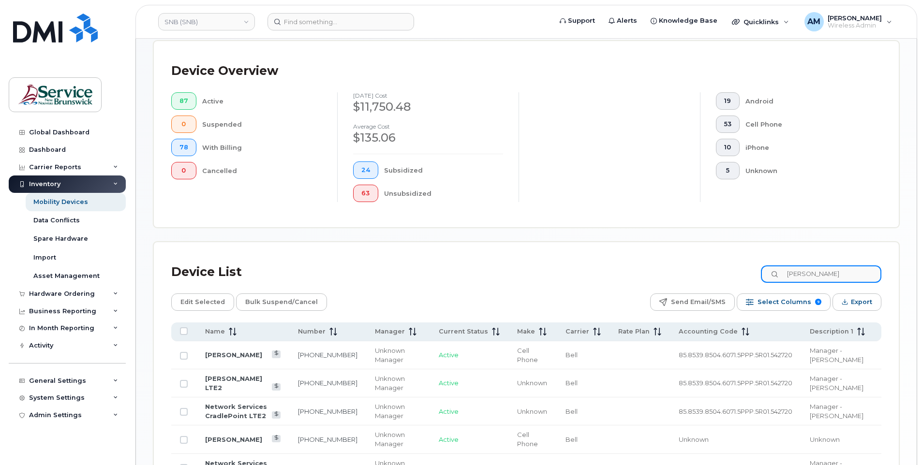
scroll to position [322, 0]
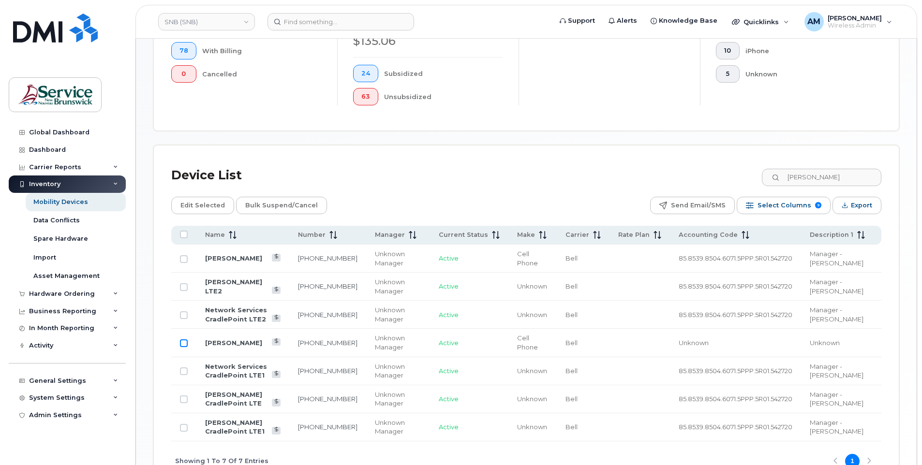
click at [183, 343] on input "Row Unselected" at bounding box center [184, 343] width 8 height 8
checkbox input "true"
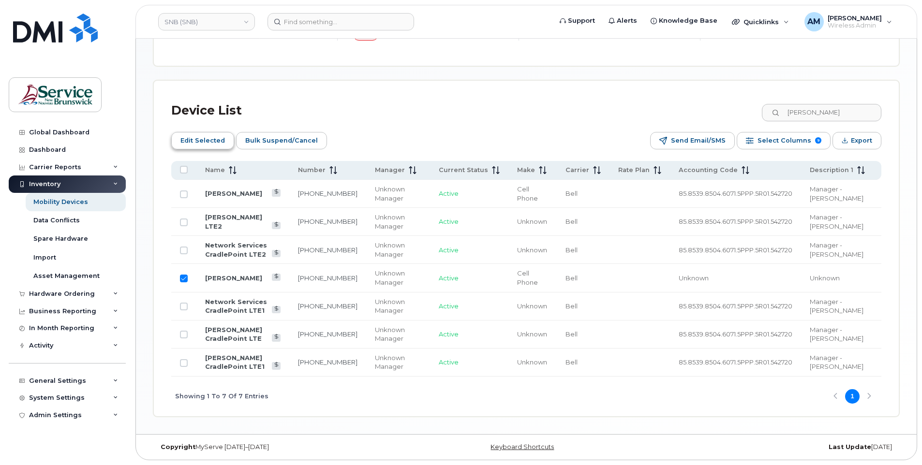
click at [200, 144] on span "Edit Selected" at bounding box center [202, 140] width 44 height 15
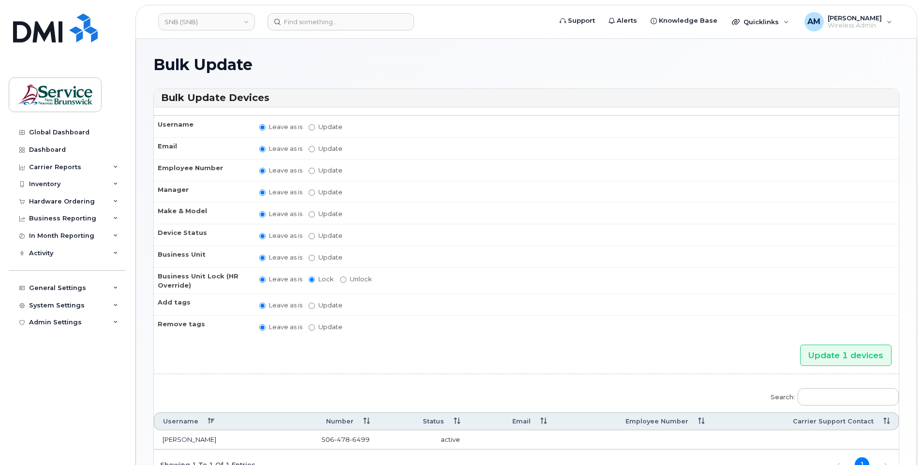
scroll to position [72, 0]
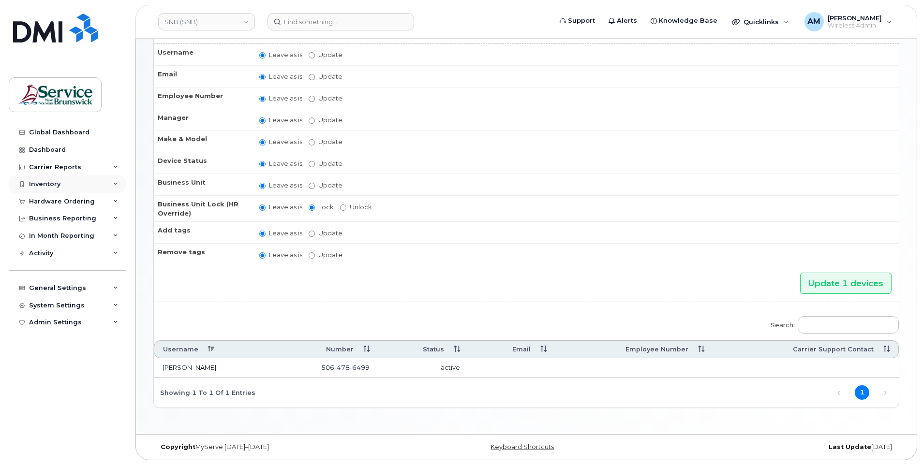
click at [91, 185] on div "Inventory" at bounding box center [67, 184] width 117 height 17
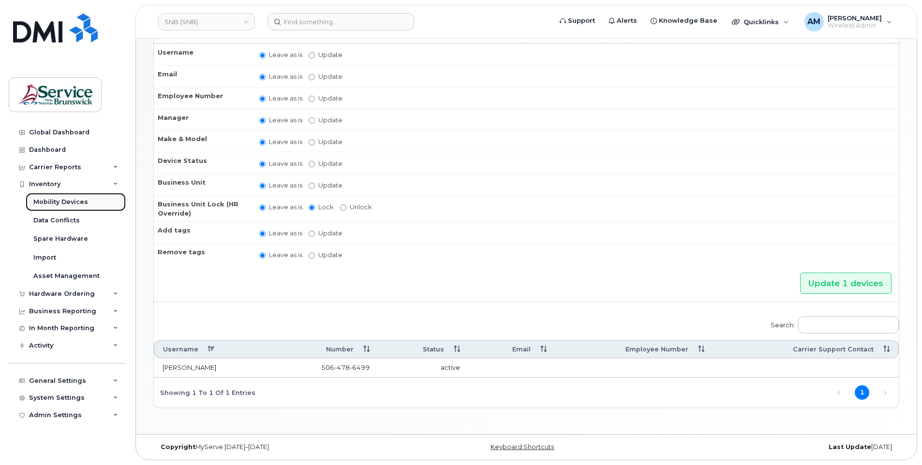
click at [81, 200] on div "Mobility Devices" at bounding box center [60, 202] width 55 height 9
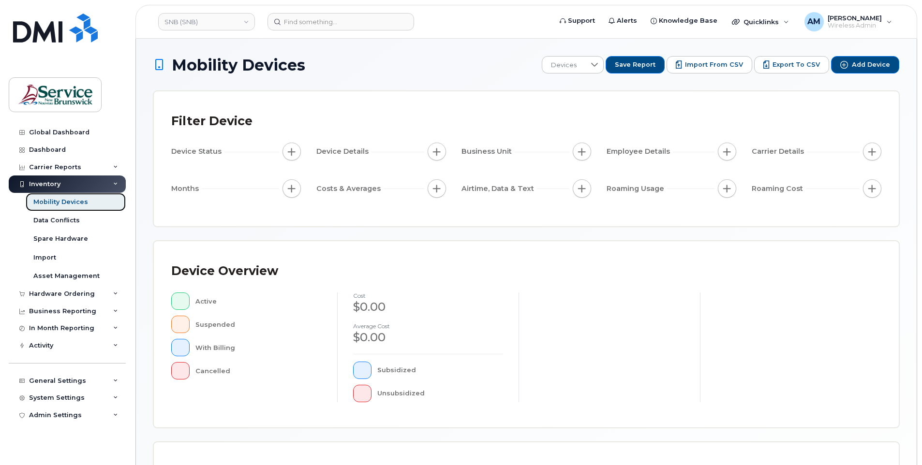
scroll to position [200, 0]
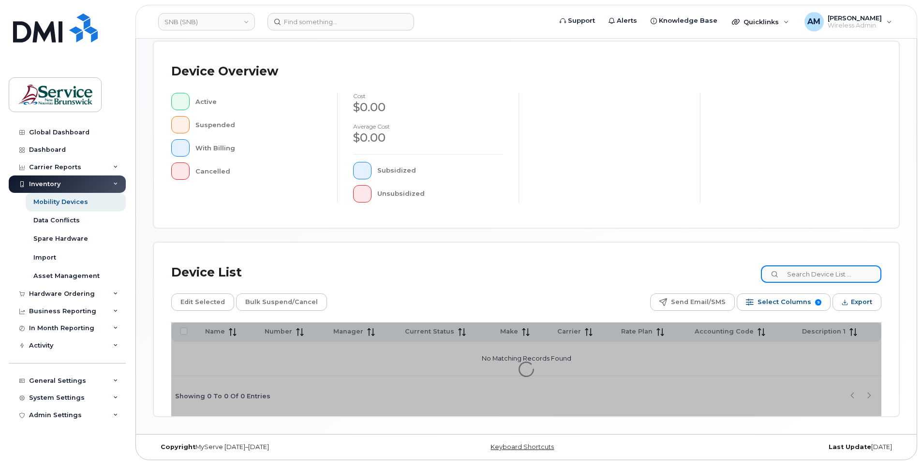
click at [805, 268] on input at bounding box center [821, 273] width 120 height 17
type input "morris"
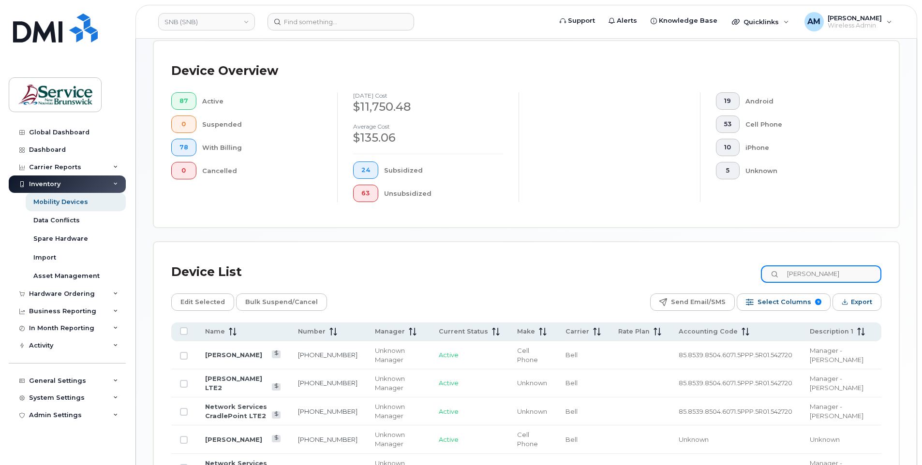
scroll to position [387, 0]
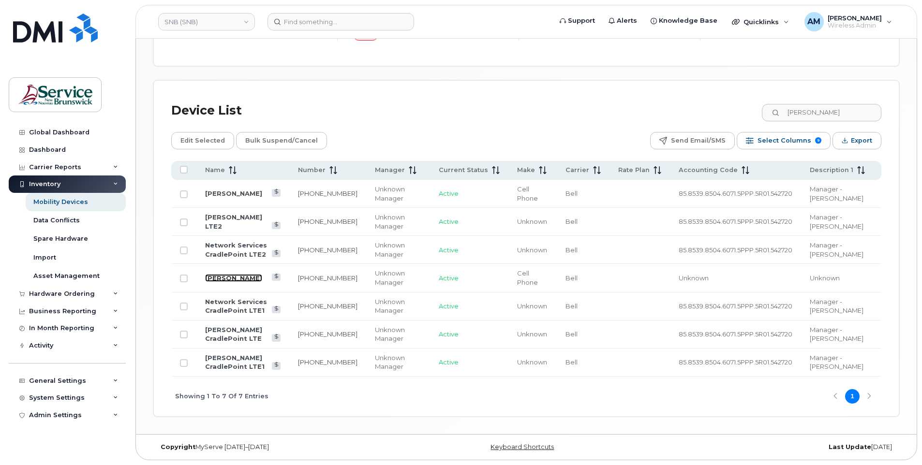
click at [239, 279] on link "[PERSON_NAME]" at bounding box center [233, 278] width 57 height 8
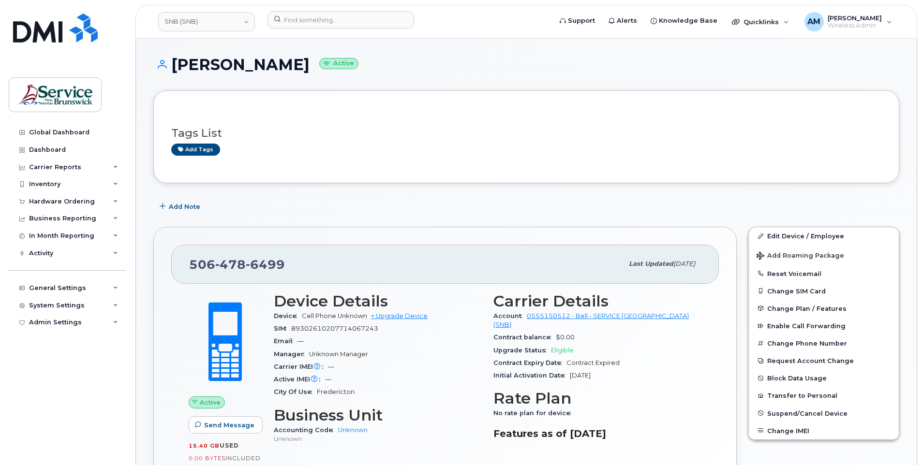
scroll to position [97, 0]
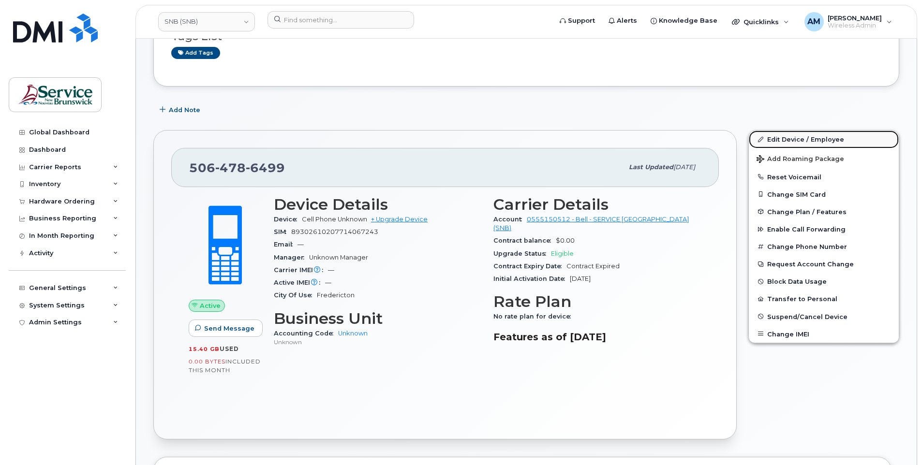
click at [793, 136] on link "Edit Device / Employee" at bounding box center [824, 139] width 150 height 17
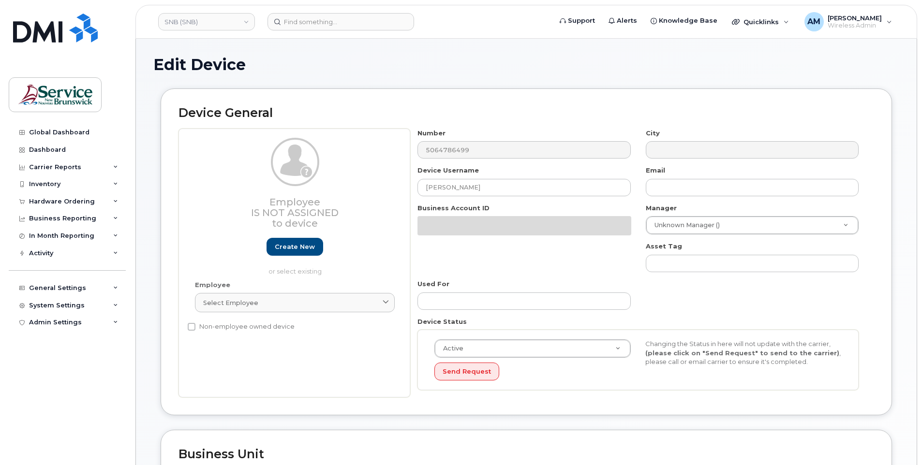
select select "34535611"
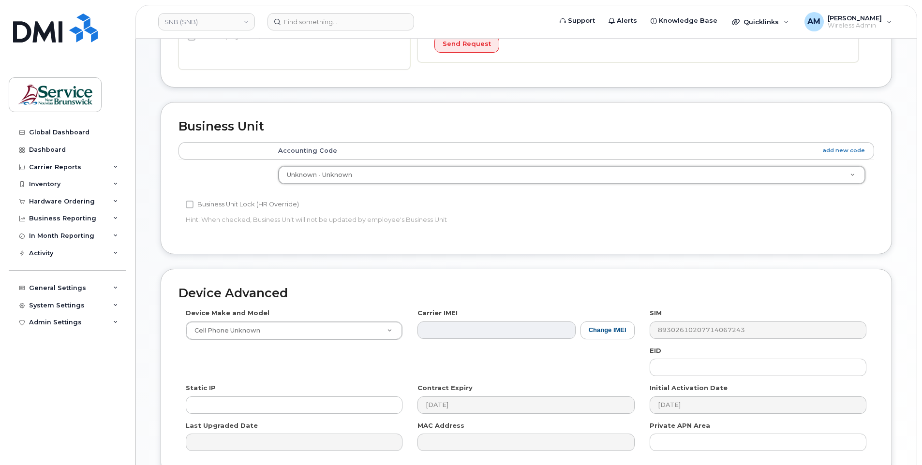
scroll to position [400, 0]
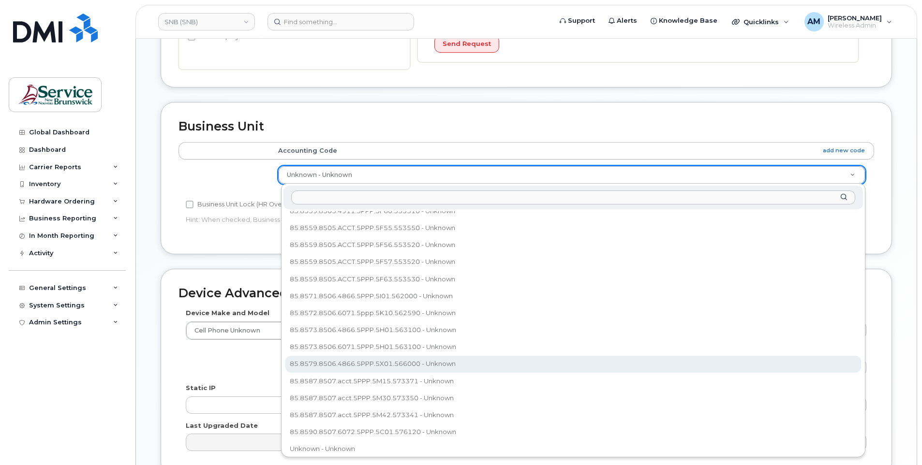
click at [382, 198] on input "text" at bounding box center [573, 198] width 564 height 14
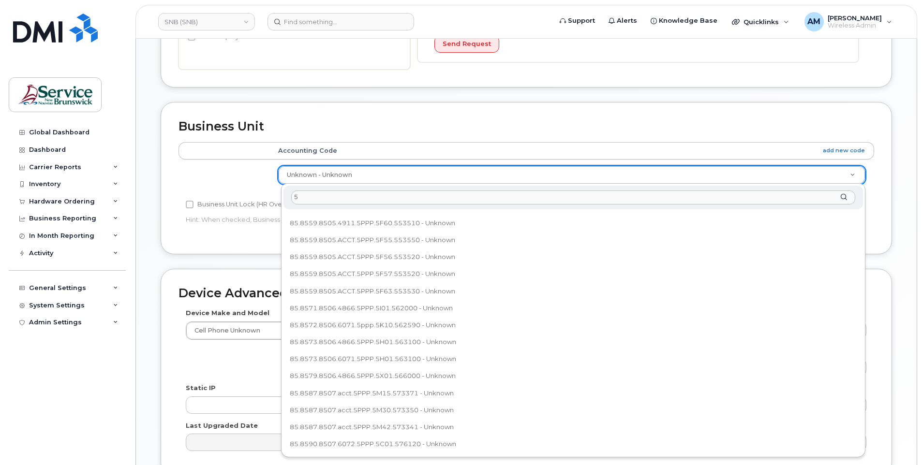
scroll to position [0, 0]
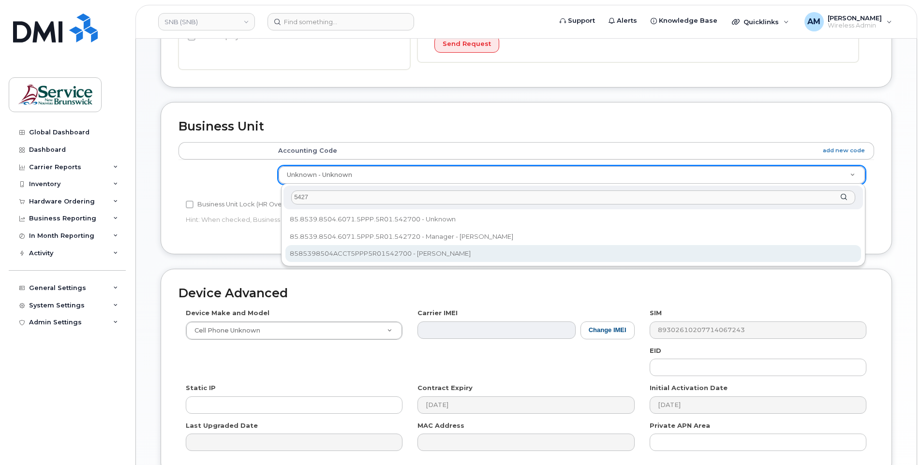
type input "5427"
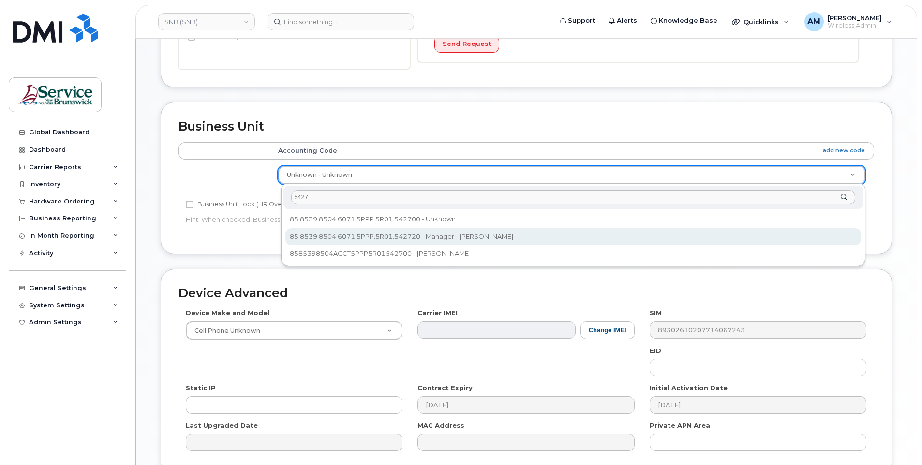
select select "34626610"
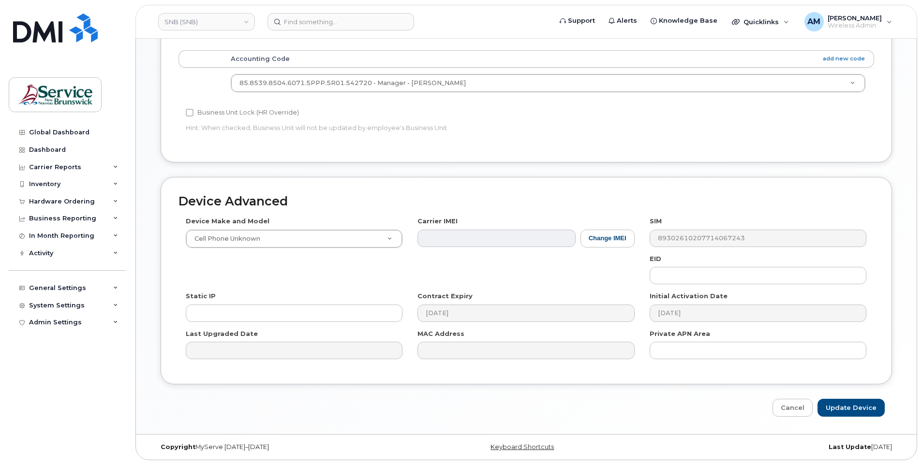
scroll to position [189, 0]
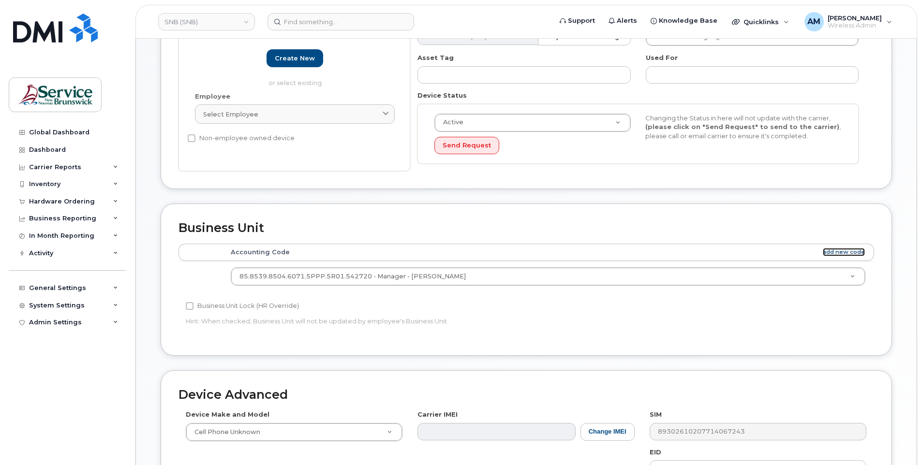
click at [841, 253] on link "add new code" at bounding box center [843, 252] width 42 height 8
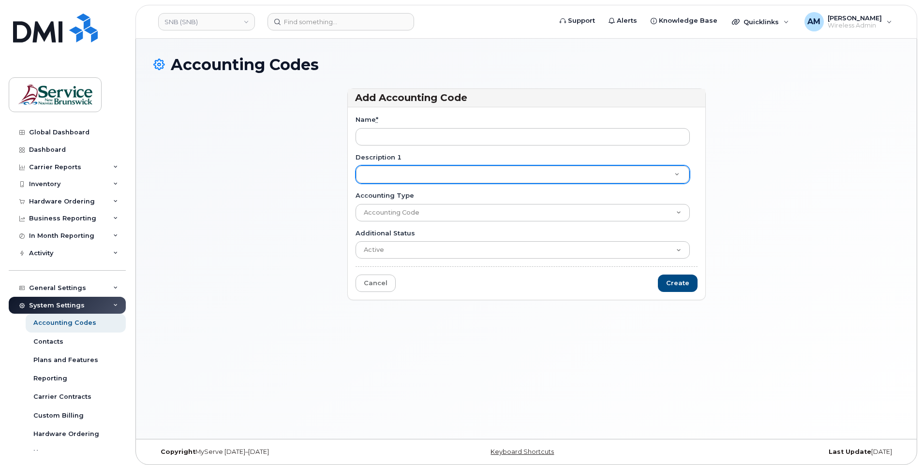
type input "s"
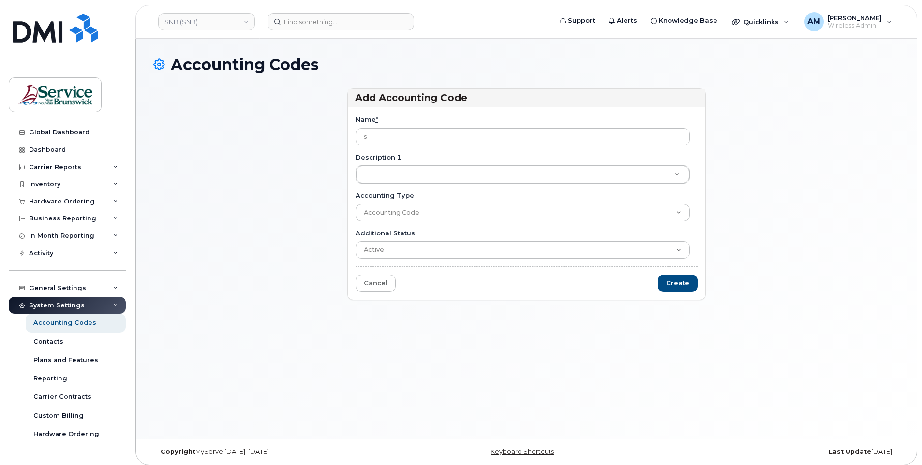
drag, startPoint x: 389, startPoint y: 140, endPoint x: 322, endPoint y: 137, distance: 66.8
click at [322, 137] on div "Add Accounting Code Name * s Description 1 Description 1 Description 1 Accounti…" at bounding box center [526, 198] width 746 height 220
click at [79, 322] on div "Accounting Codes" at bounding box center [64, 323] width 63 height 9
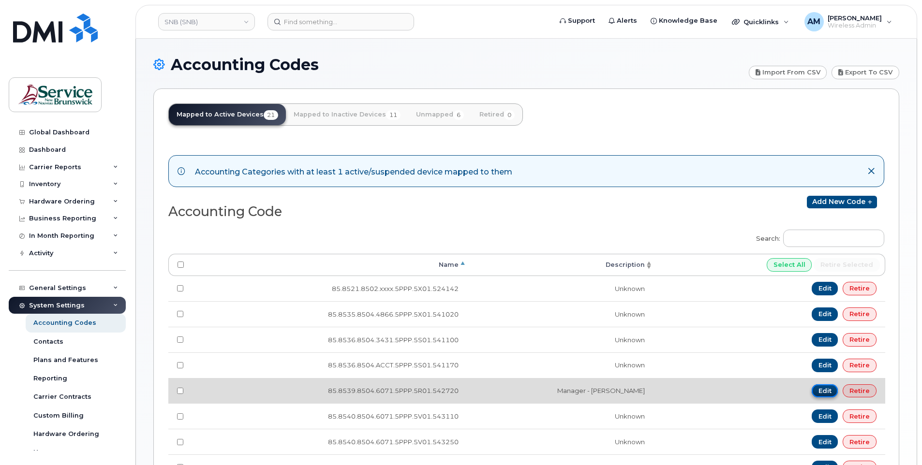
click at [822, 391] on link "Edit" at bounding box center [824, 391] width 27 height 14
